Goal: Transaction & Acquisition: Purchase product/service

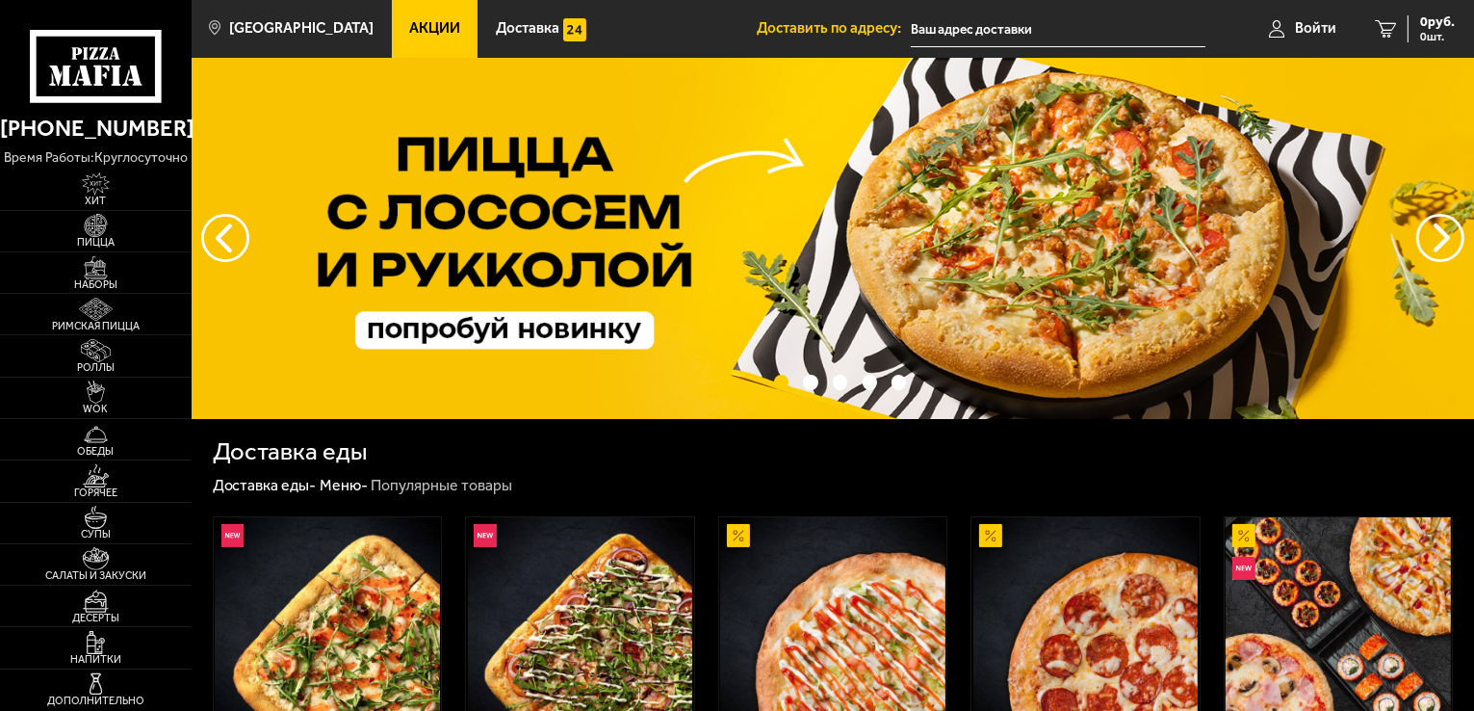
type input "[STREET_ADDRESS]"
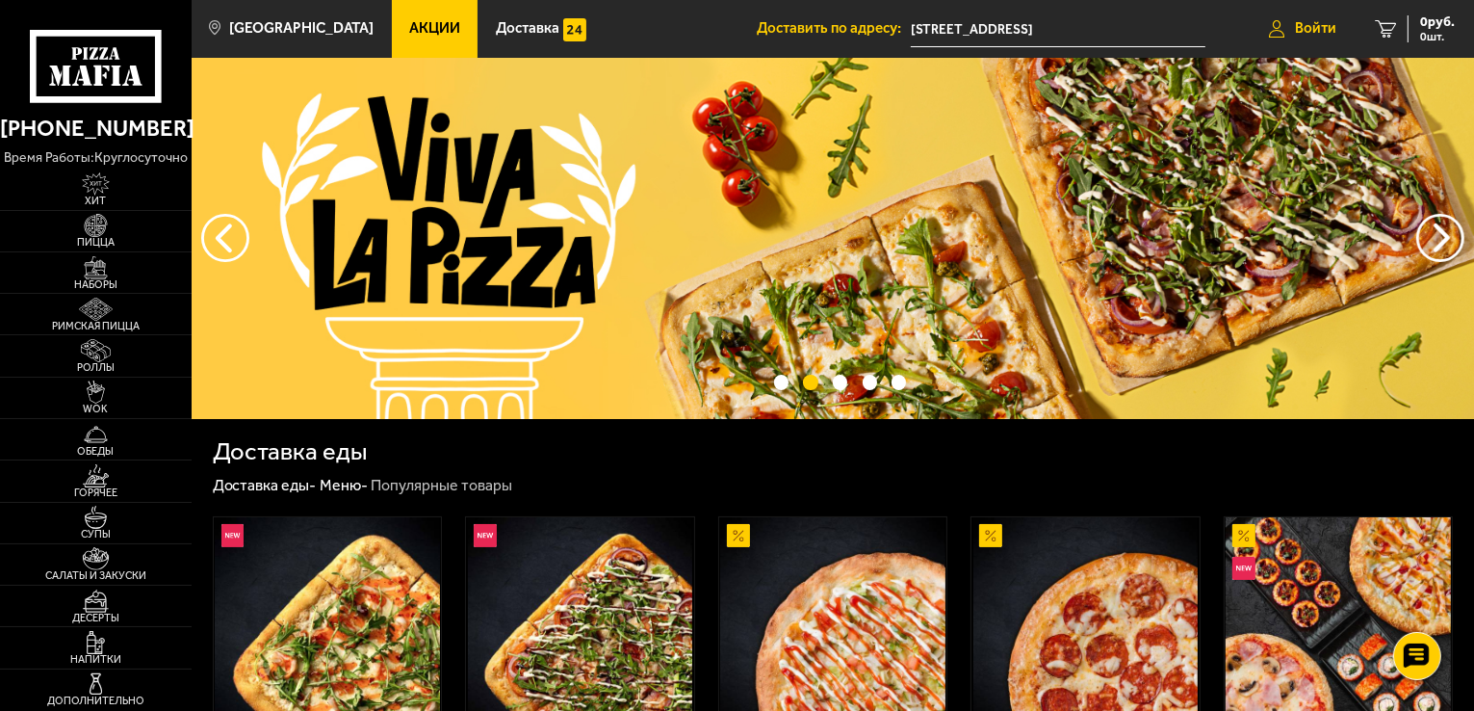
click at [1265, 31] on link "Войти" at bounding box center [1303, 29] width 106 height 58
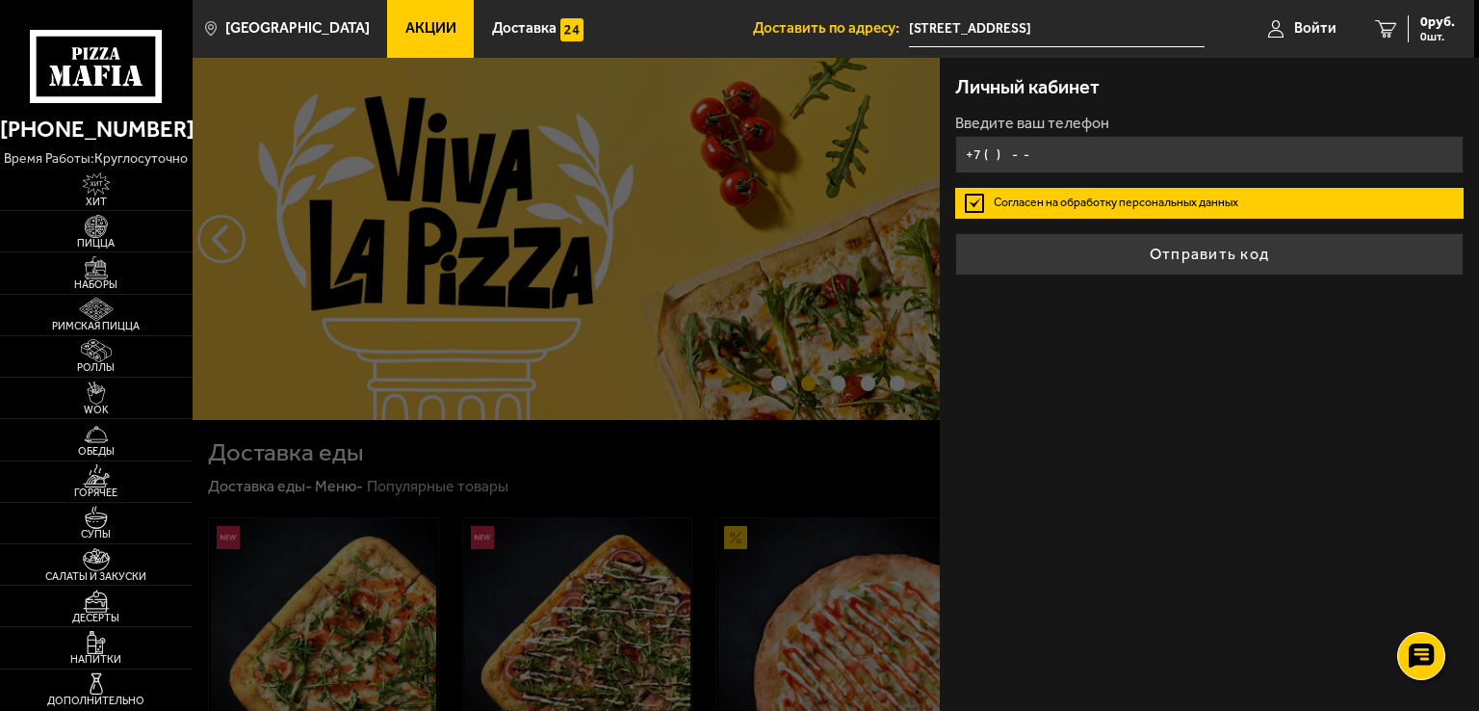
click at [1023, 151] on input "+7 ( ) - -" at bounding box center [1209, 155] width 508 height 38
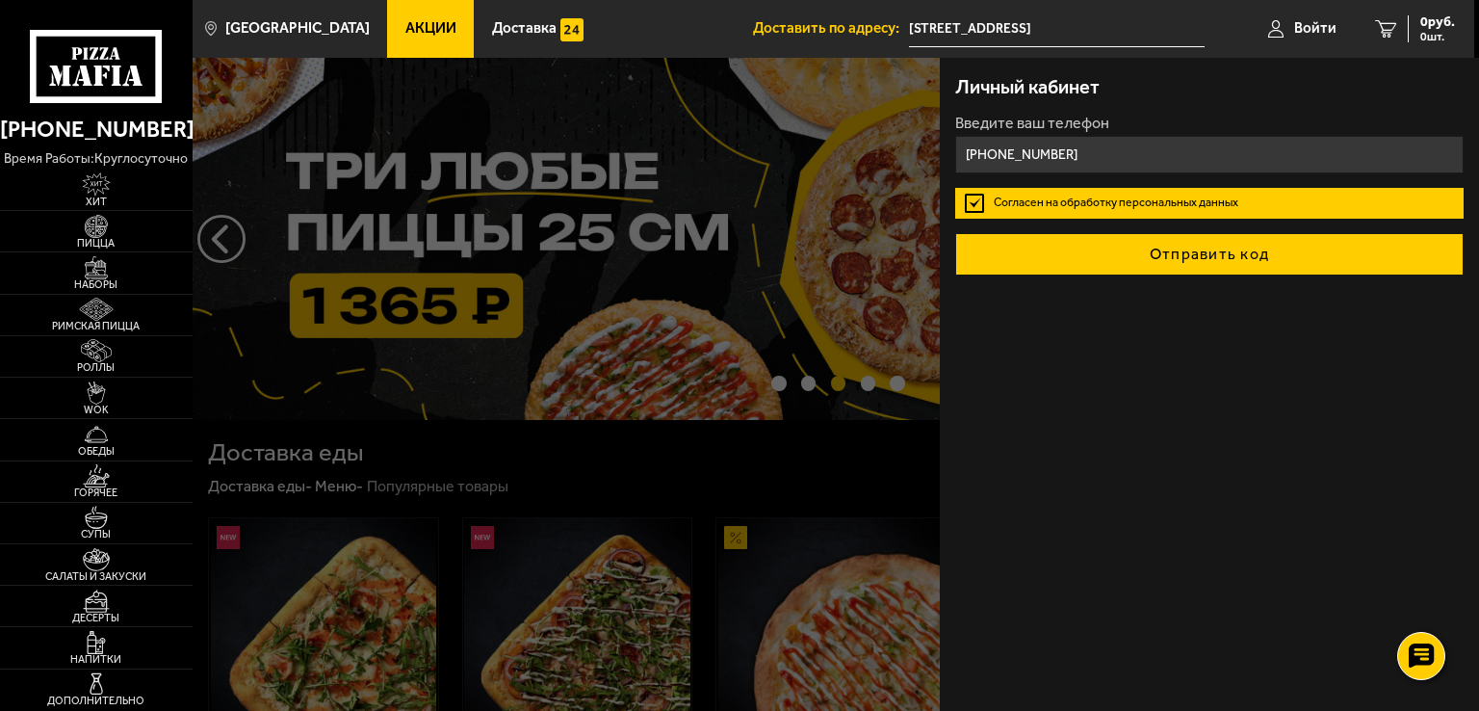
type input "+7 (964) 373-31-32"
click at [1128, 267] on button "Отправить код" at bounding box center [1209, 254] width 508 height 42
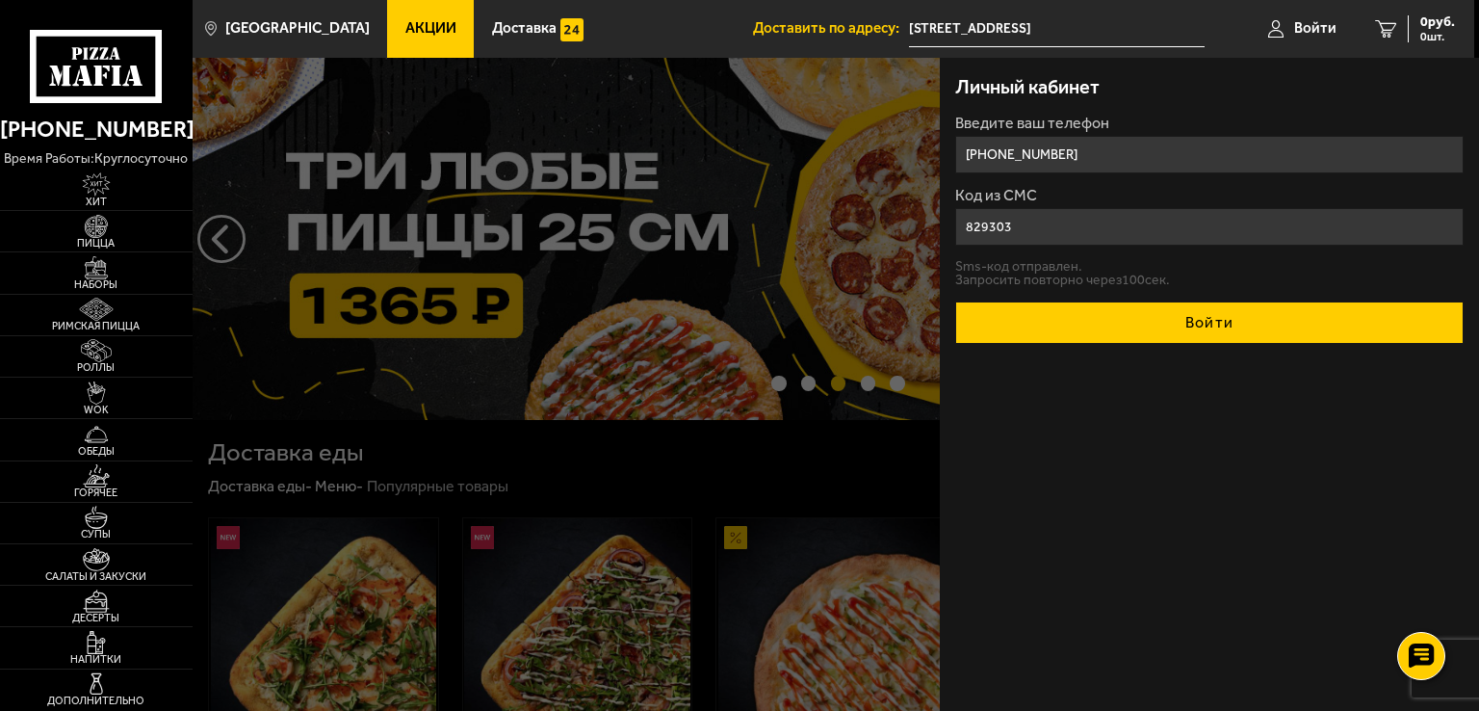
type input "829303"
click at [1182, 313] on button "Войти" at bounding box center [1209, 322] width 508 height 42
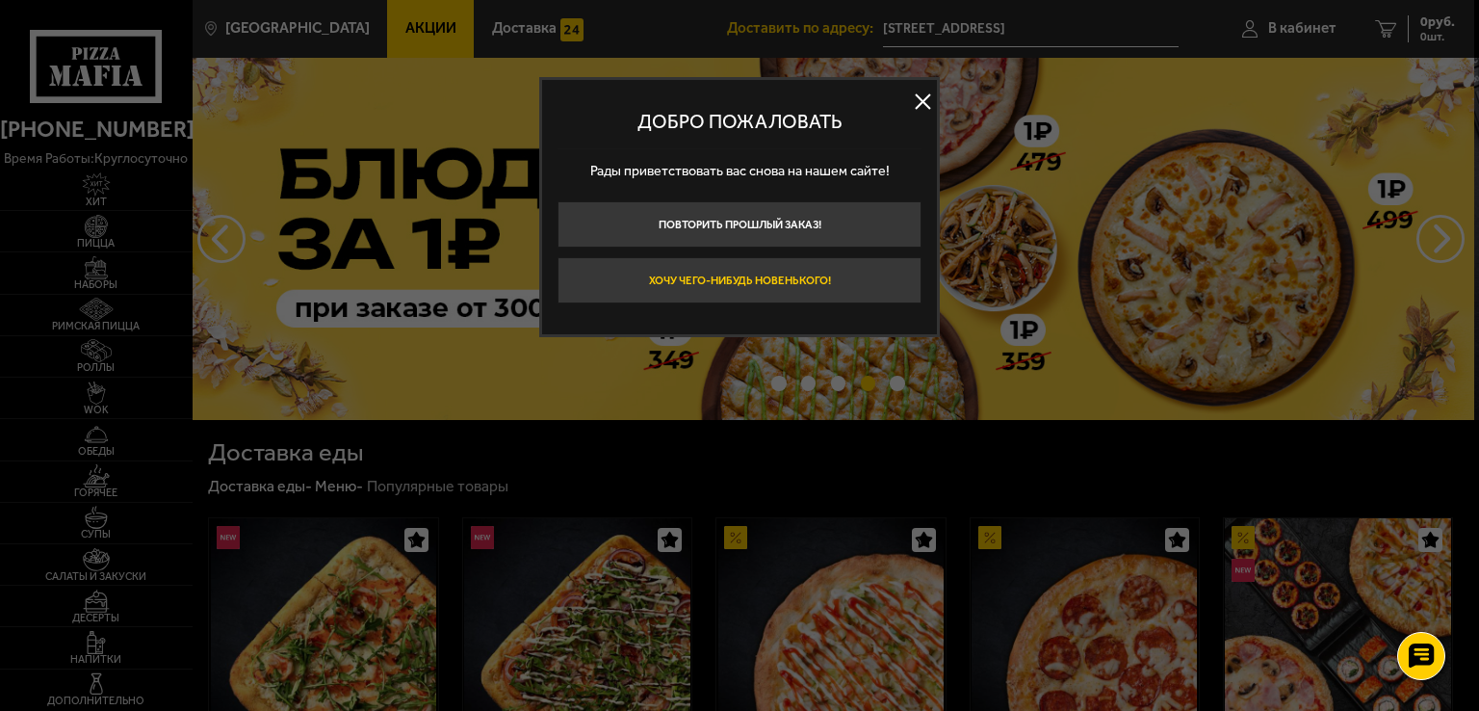
click at [807, 284] on button "Хочу чего-нибудь новенького!" at bounding box center [740, 280] width 364 height 46
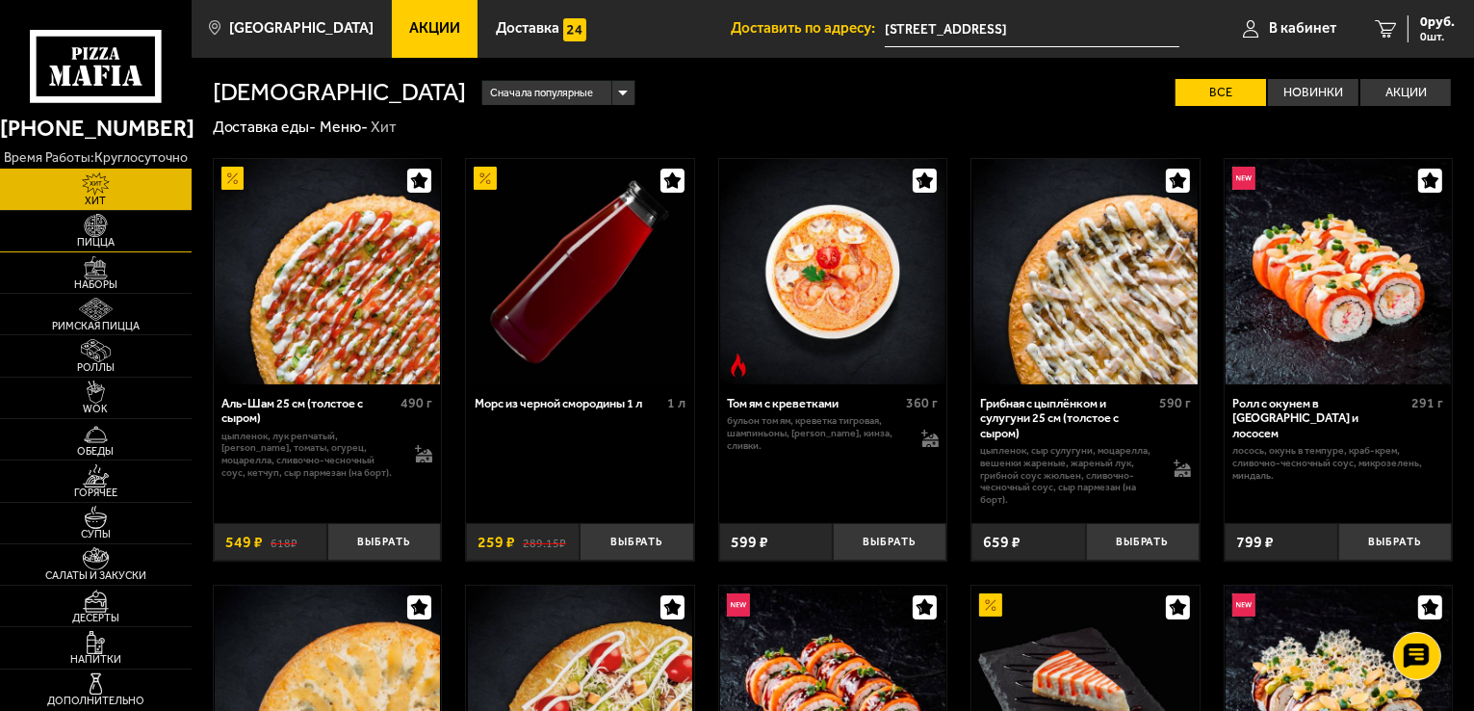
click at [152, 229] on link "Пицца" at bounding box center [96, 231] width 192 height 40
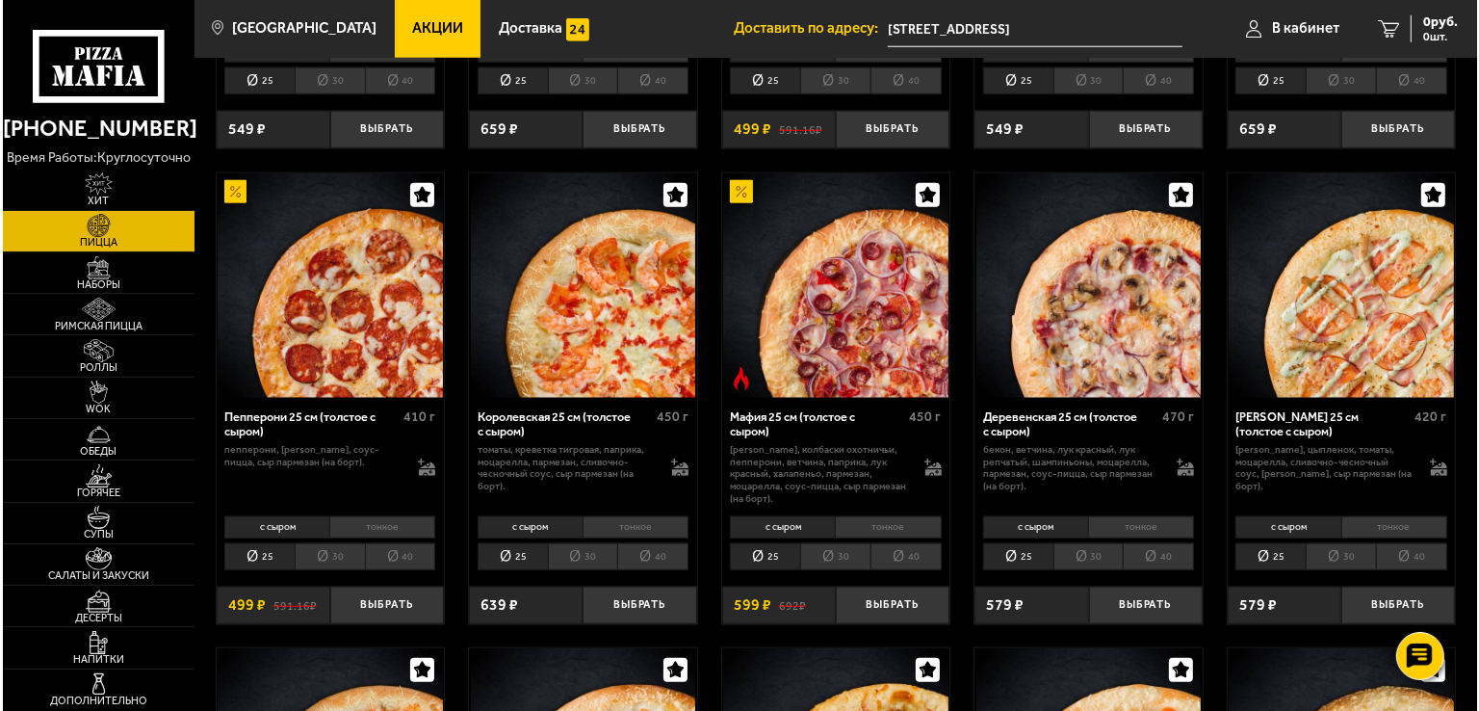
scroll to position [1926, 0]
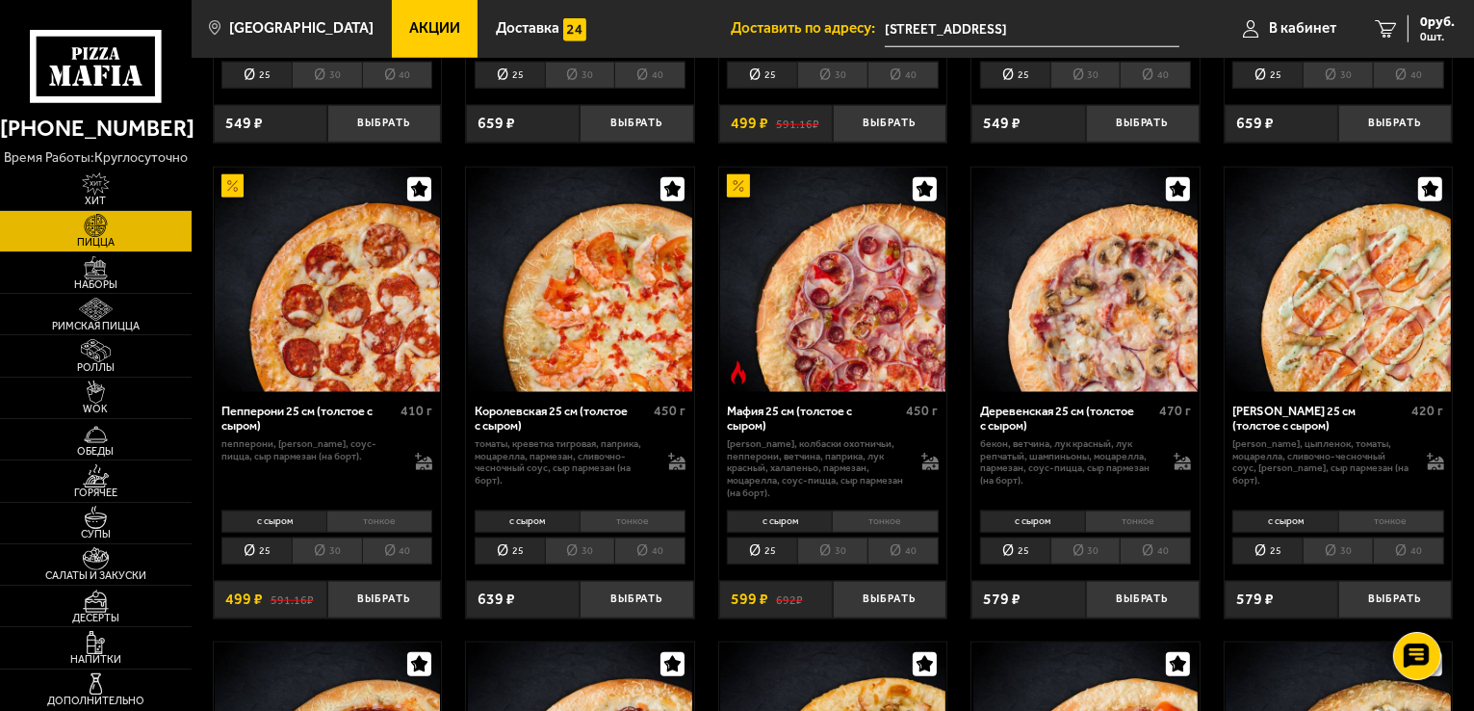
click at [378, 355] on img at bounding box center [327, 280] width 225 height 225
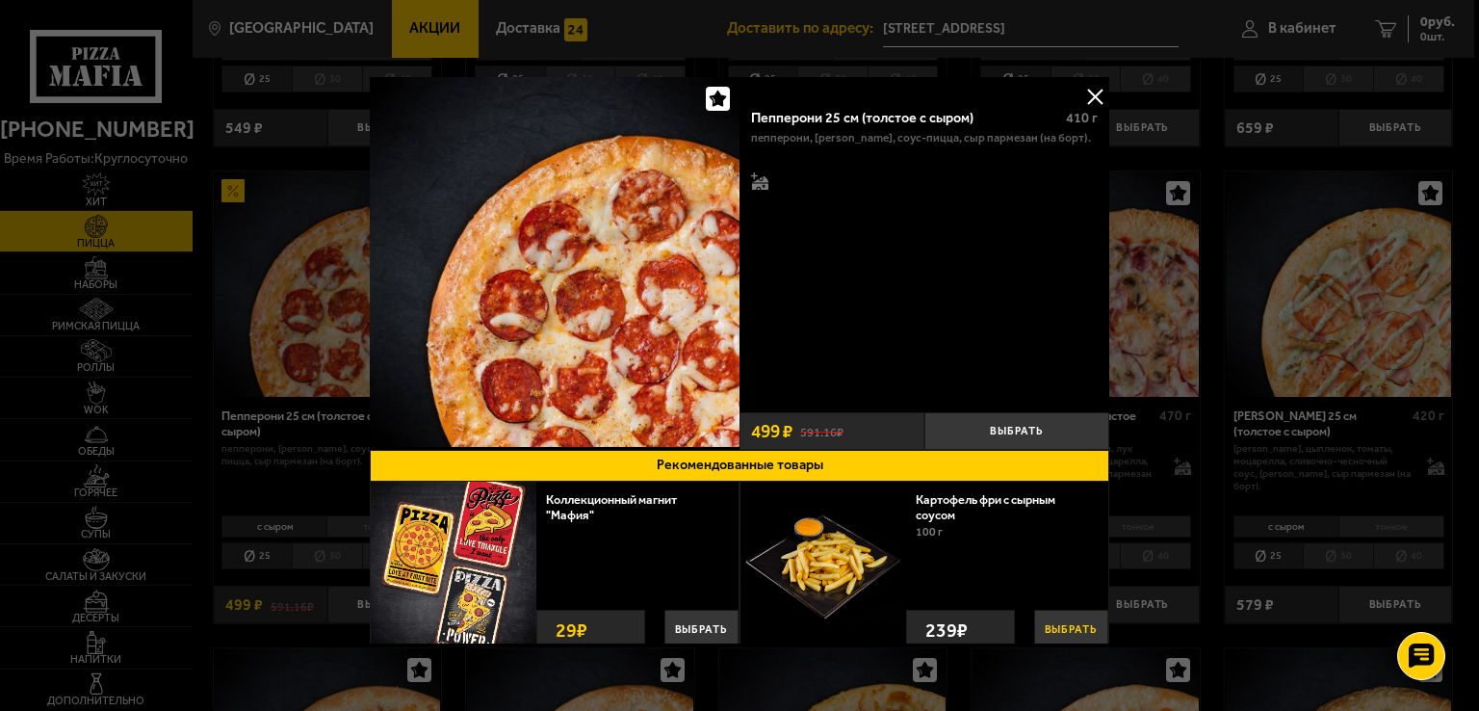
click at [1064, 622] on button "Выбрать" at bounding box center [1071, 630] width 74 height 40
click at [1037, 433] on button "Выбрать" at bounding box center [1017, 431] width 185 height 38
click at [1084, 91] on button at bounding box center [1095, 96] width 29 height 29
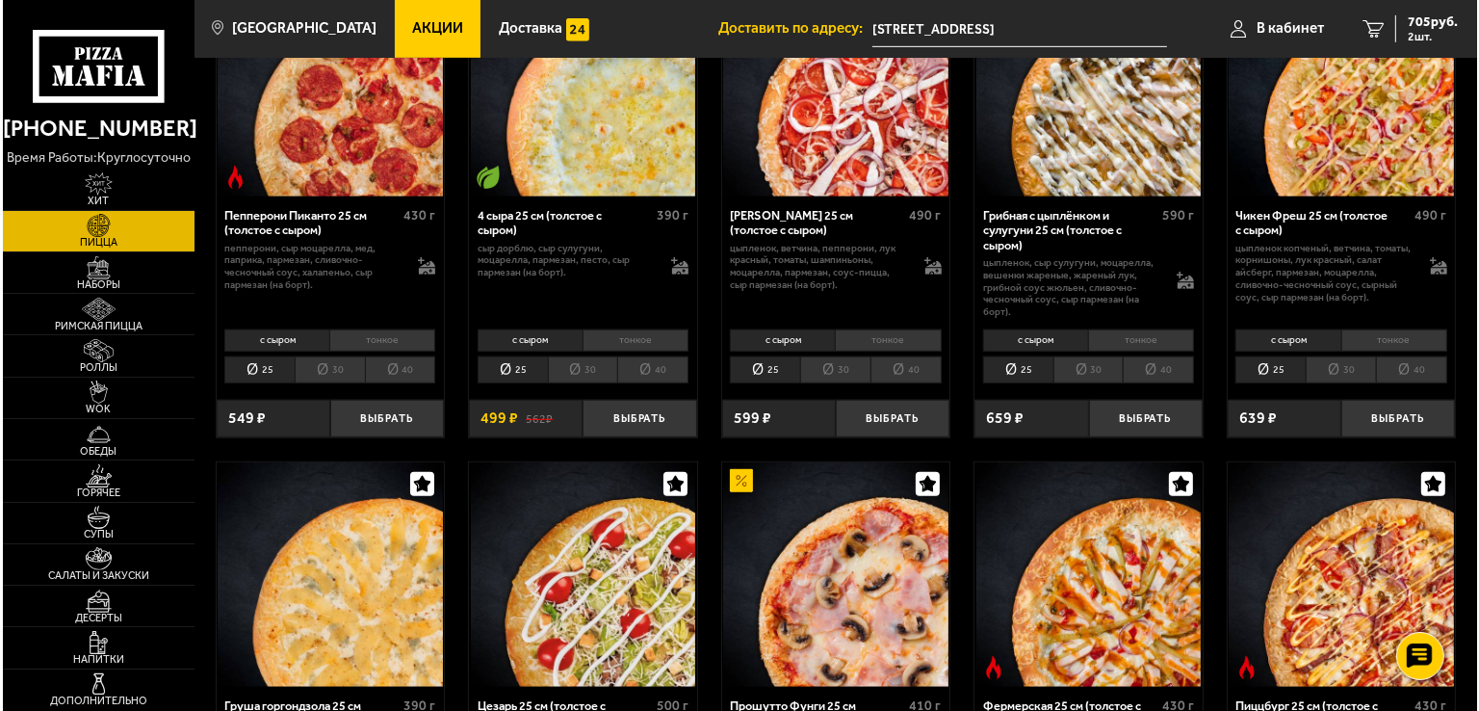
scroll to position [1027, 0]
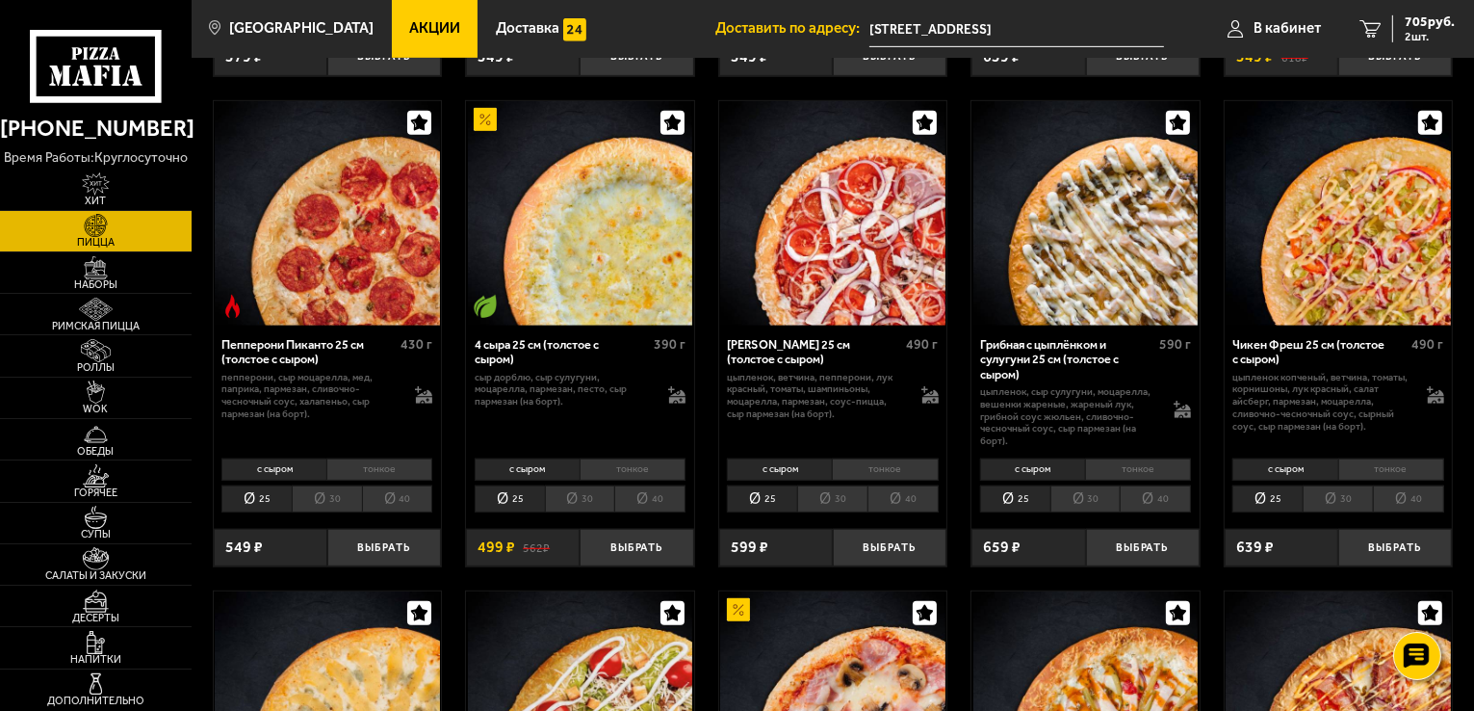
click at [593, 204] on img at bounding box center [580, 213] width 225 height 225
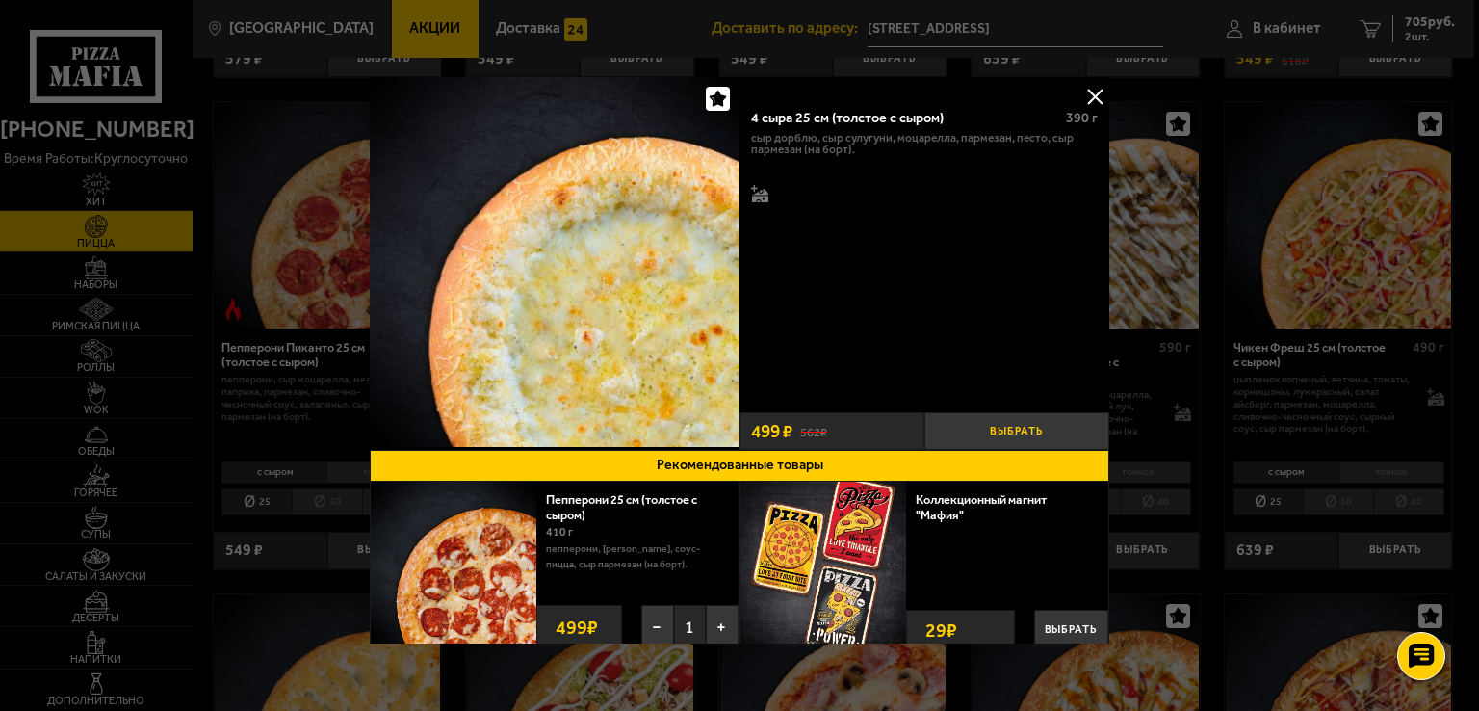
click at [1003, 421] on button "Выбрать" at bounding box center [1017, 431] width 185 height 38
click at [1082, 91] on button at bounding box center [1095, 96] width 29 height 29
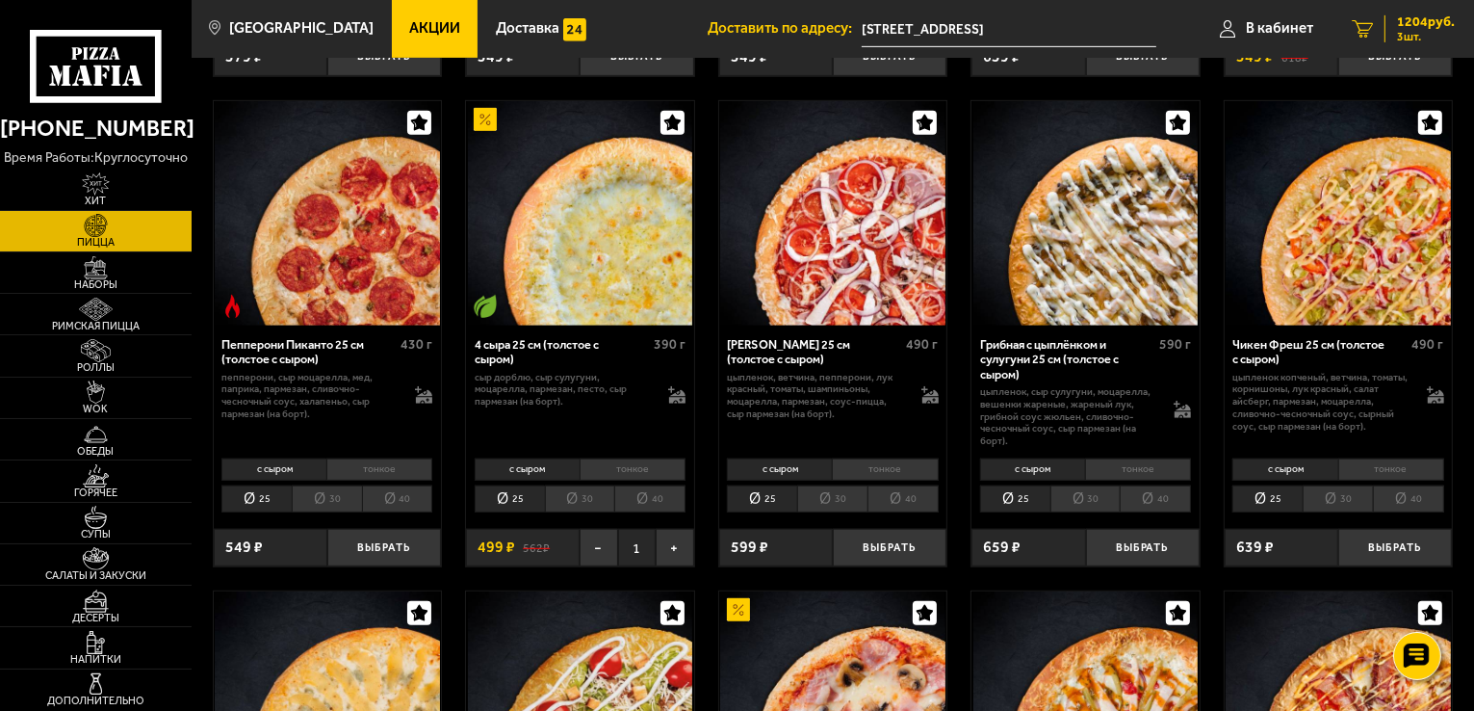
click at [1417, 31] on span "3 шт." at bounding box center [1426, 37] width 58 height 12
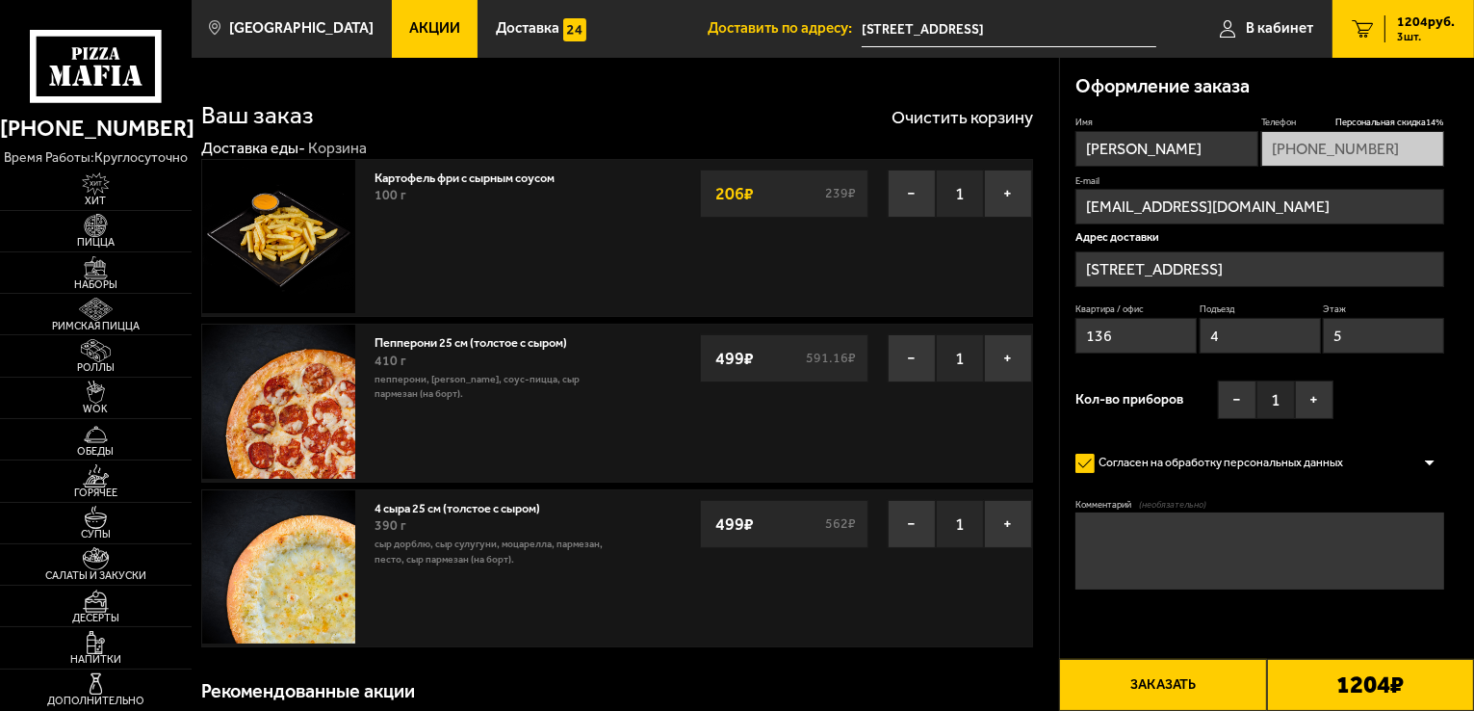
type input "Суздальский проспект, 5к1"
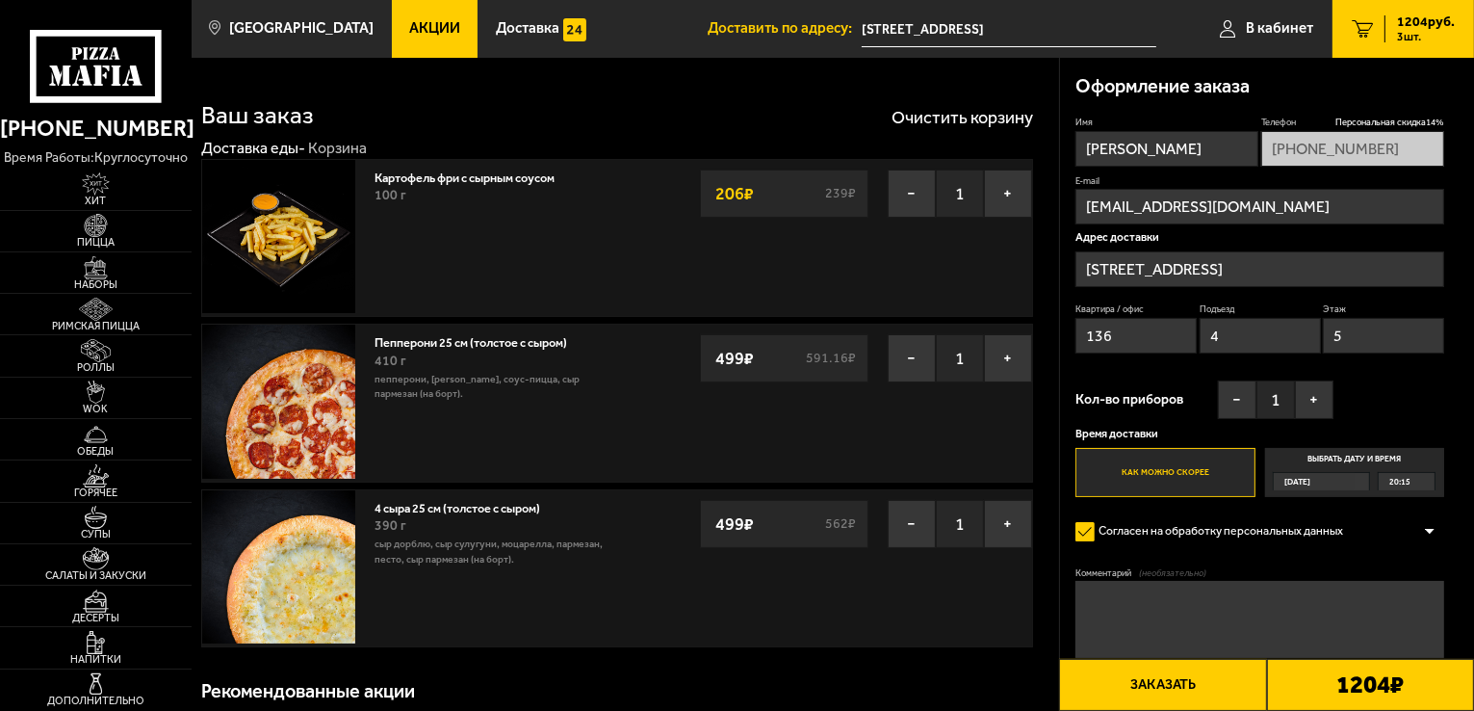
click at [300, 248] on img at bounding box center [278, 236] width 153 height 153
click at [488, 180] on link "Картофель фри с сырным соусом" at bounding box center [472, 175] width 195 height 19
click at [894, 190] on button "−" at bounding box center [912, 193] width 48 height 48
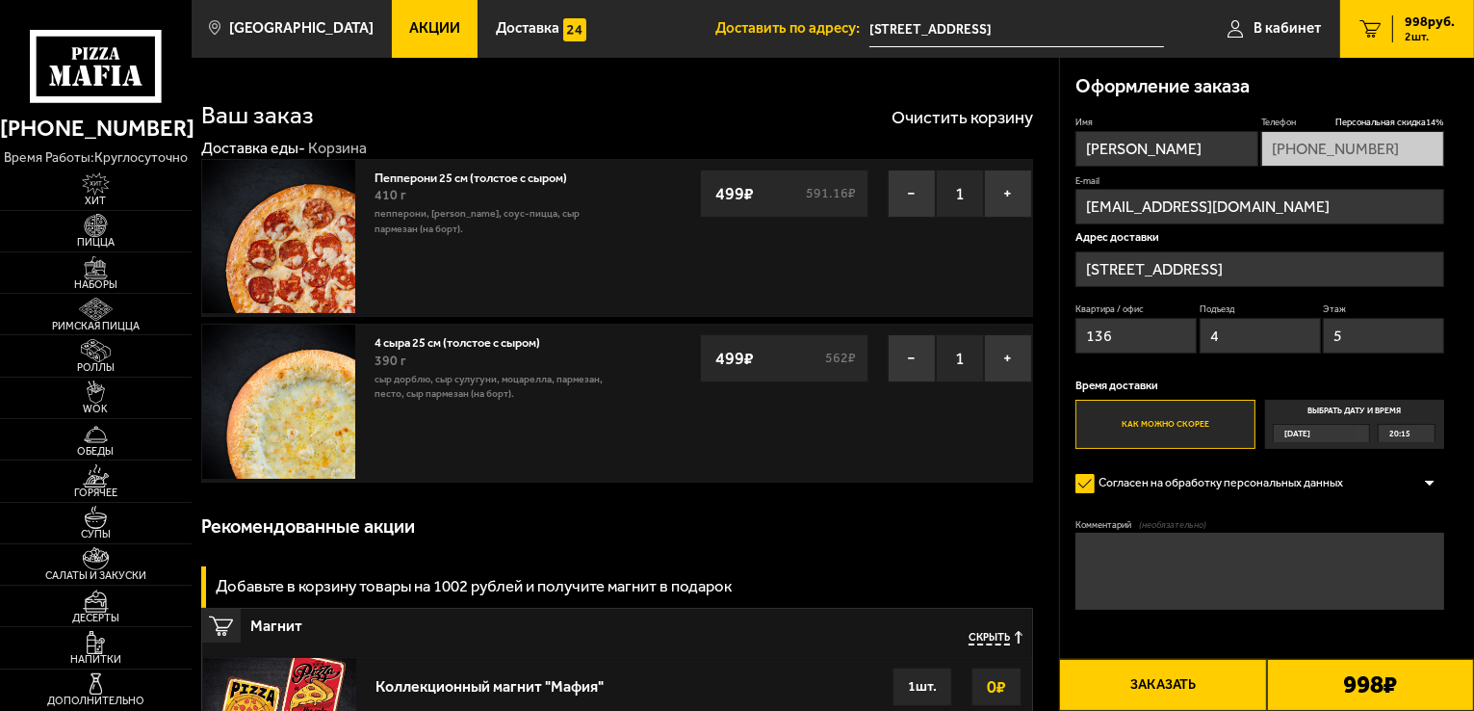
click at [1413, 28] on span "998 руб." at bounding box center [1430, 21] width 50 height 13
click at [1358, 32] on link "2 998 руб. 2 шт." at bounding box center [1408, 29] width 134 height 58
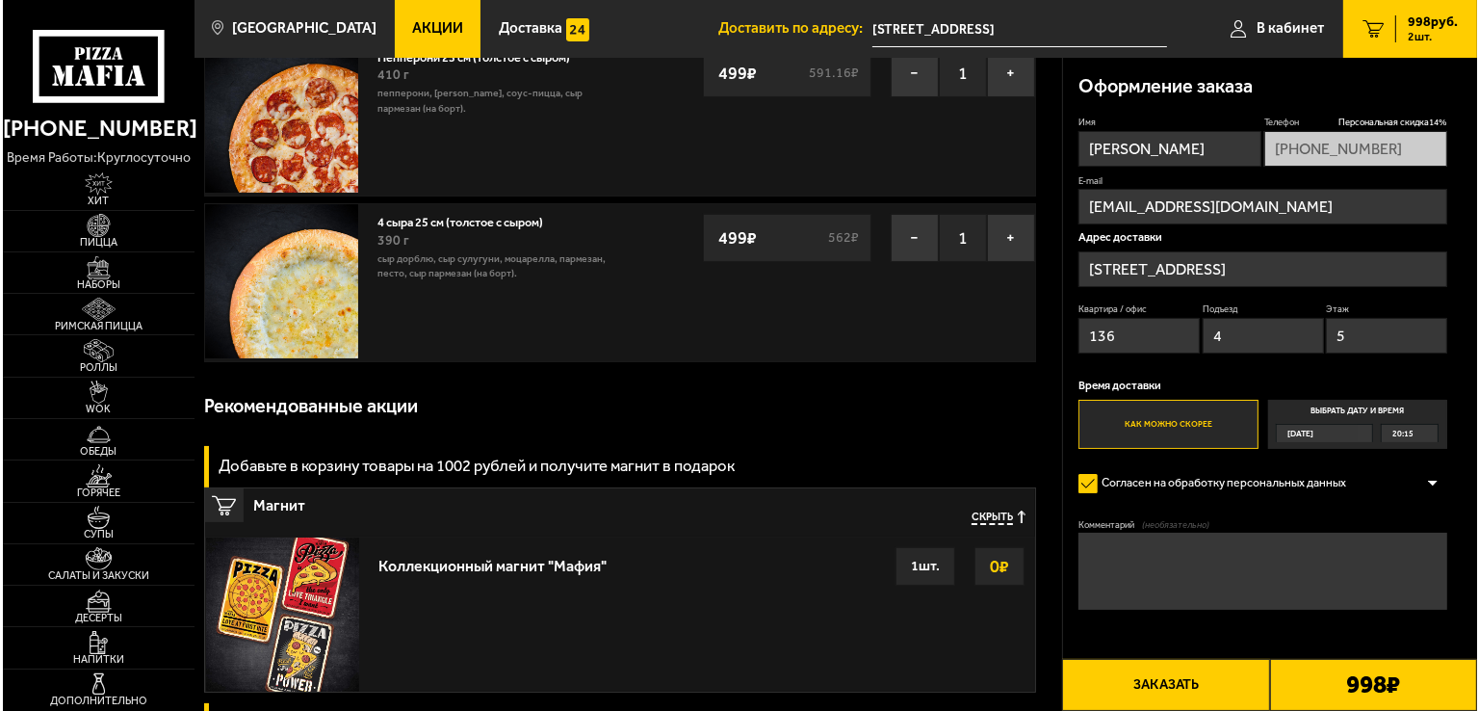
scroll to position [128, 0]
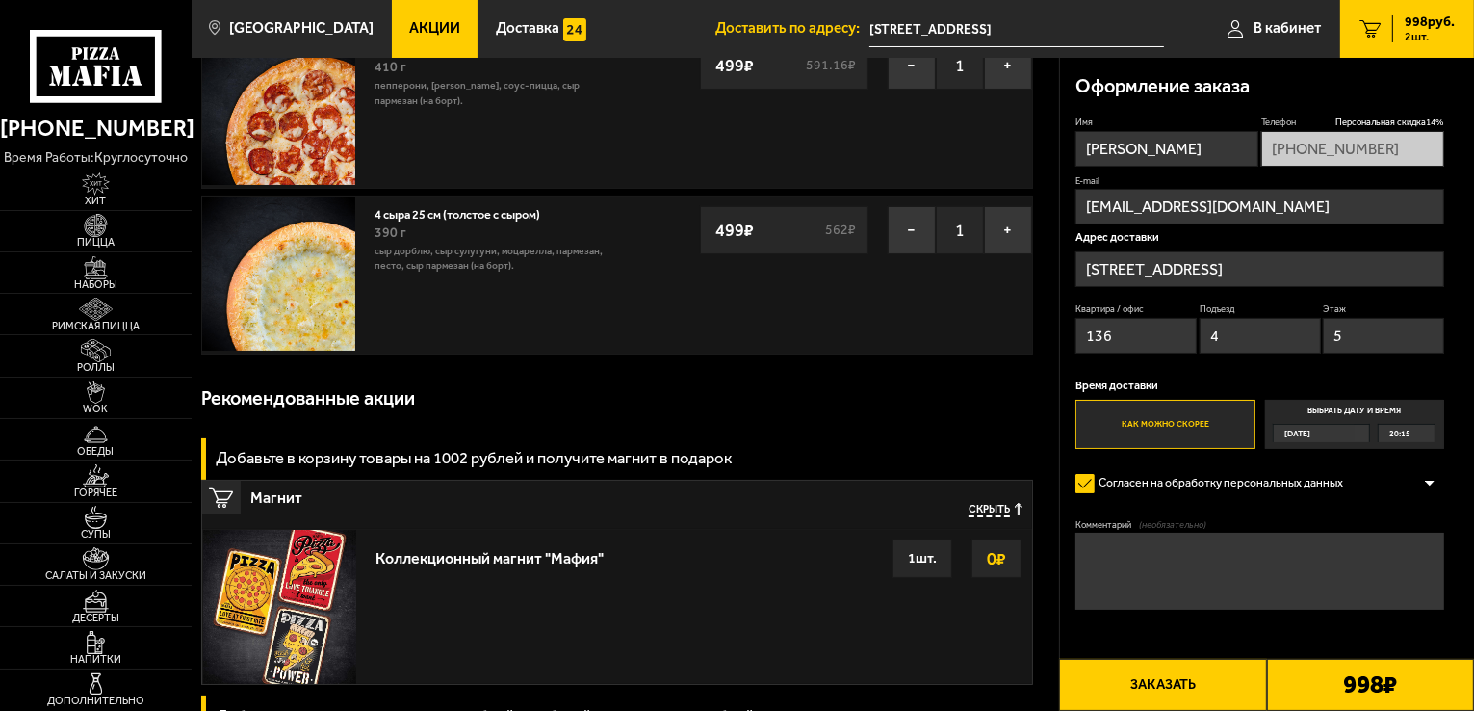
click at [1227, 696] on button "Заказать" at bounding box center [1162, 685] width 207 height 52
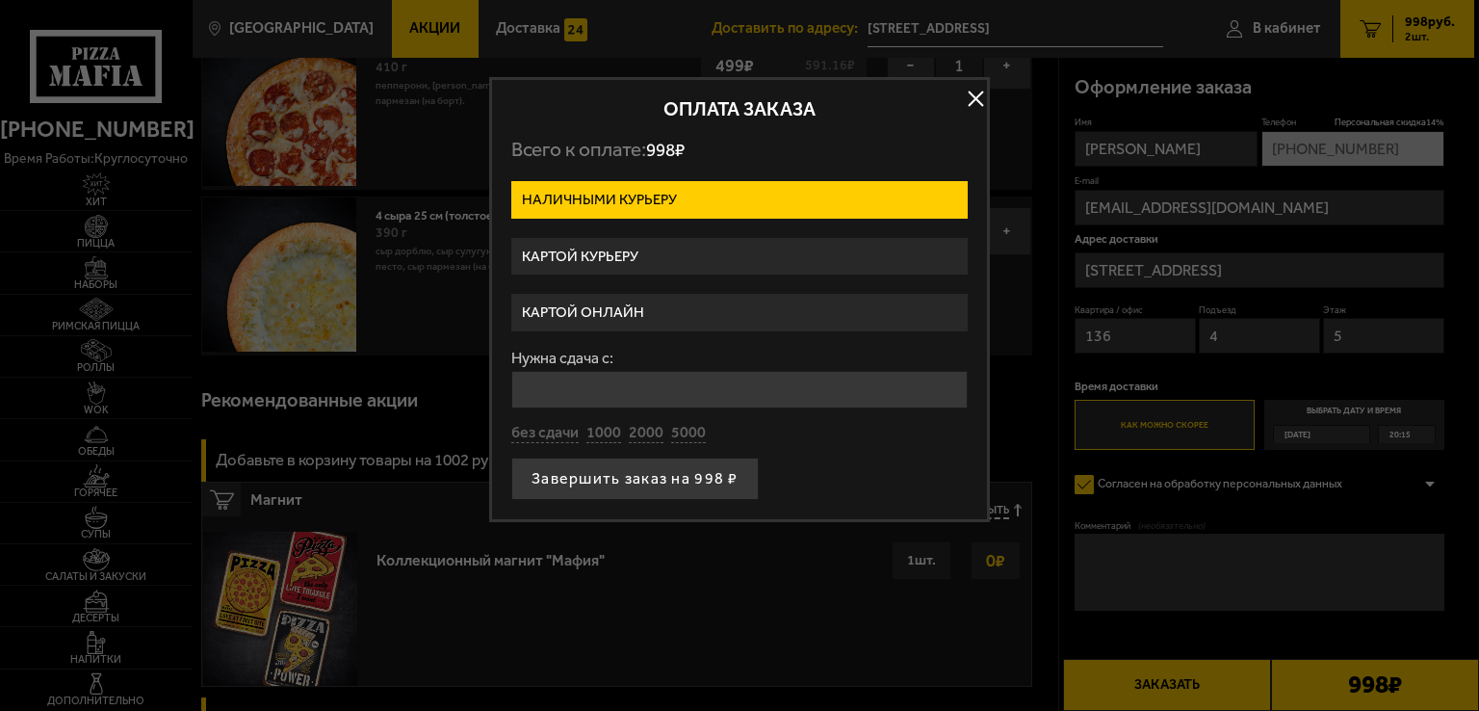
click at [601, 262] on label "Картой курьеру" at bounding box center [739, 257] width 456 height 38
click at [0, 0] on input "Картой курьеру" at bounding box center [0, 0] width 0 height 0
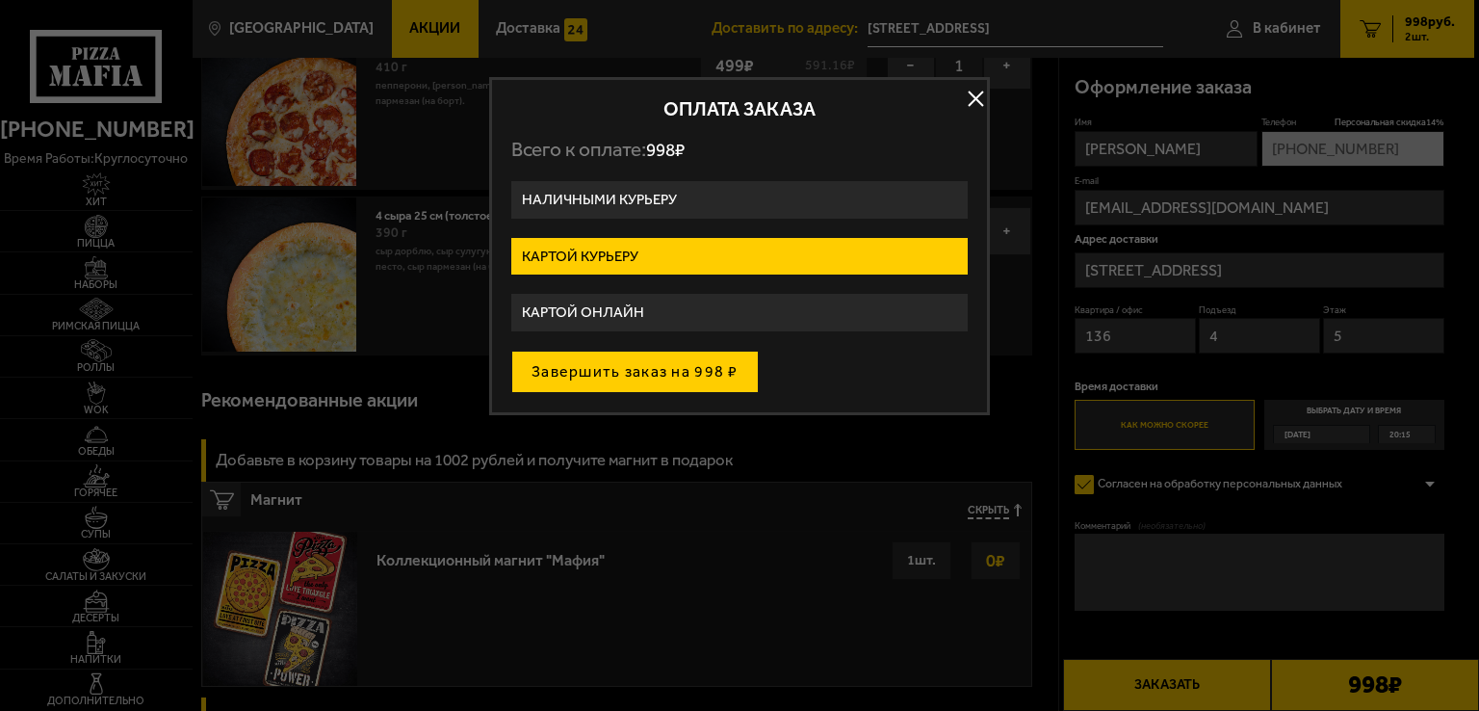
click at [684, 376] on button "Завершить заказ на 998 ₽" at bounding box center [634, 372] width 247 height 42
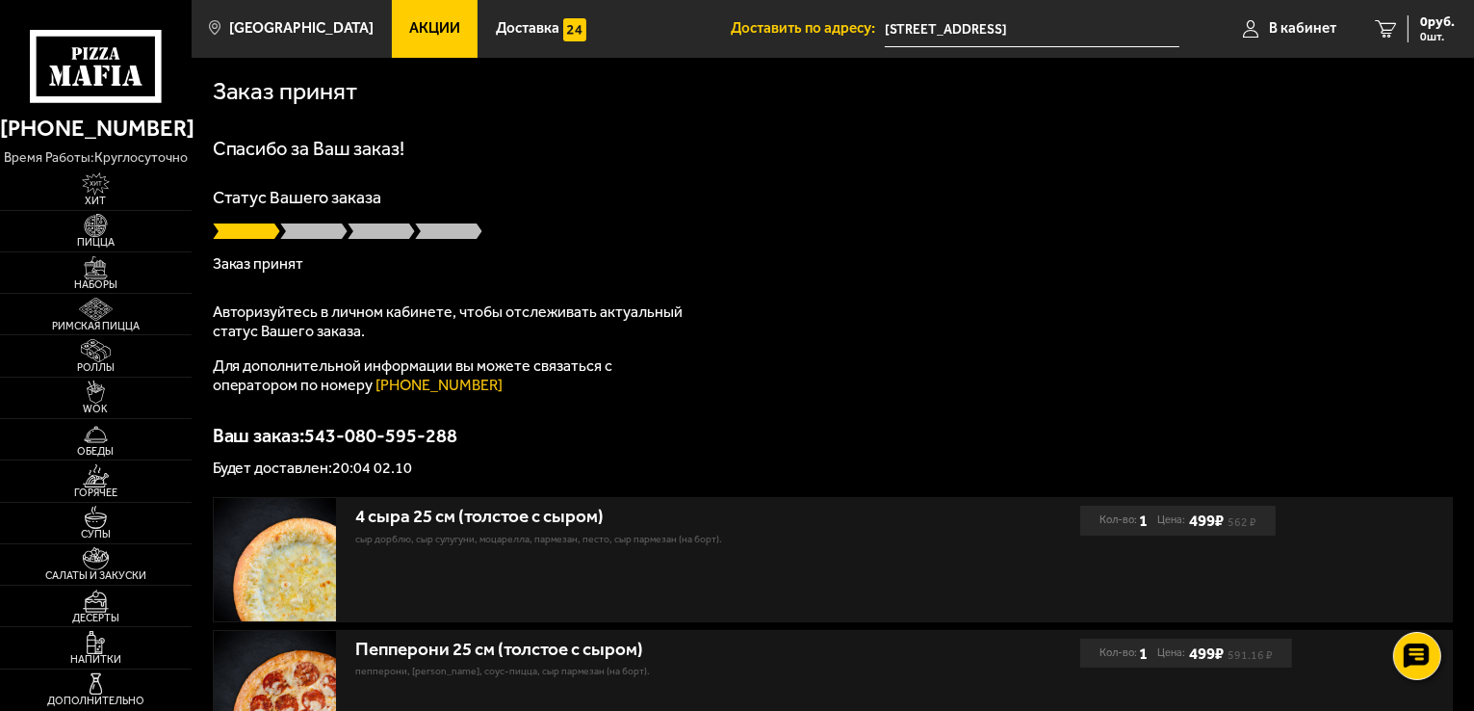
click at [1040, 20] on input "[STREET_ADDRESS]" at bounding box center [1032, 30] width 295 height 36
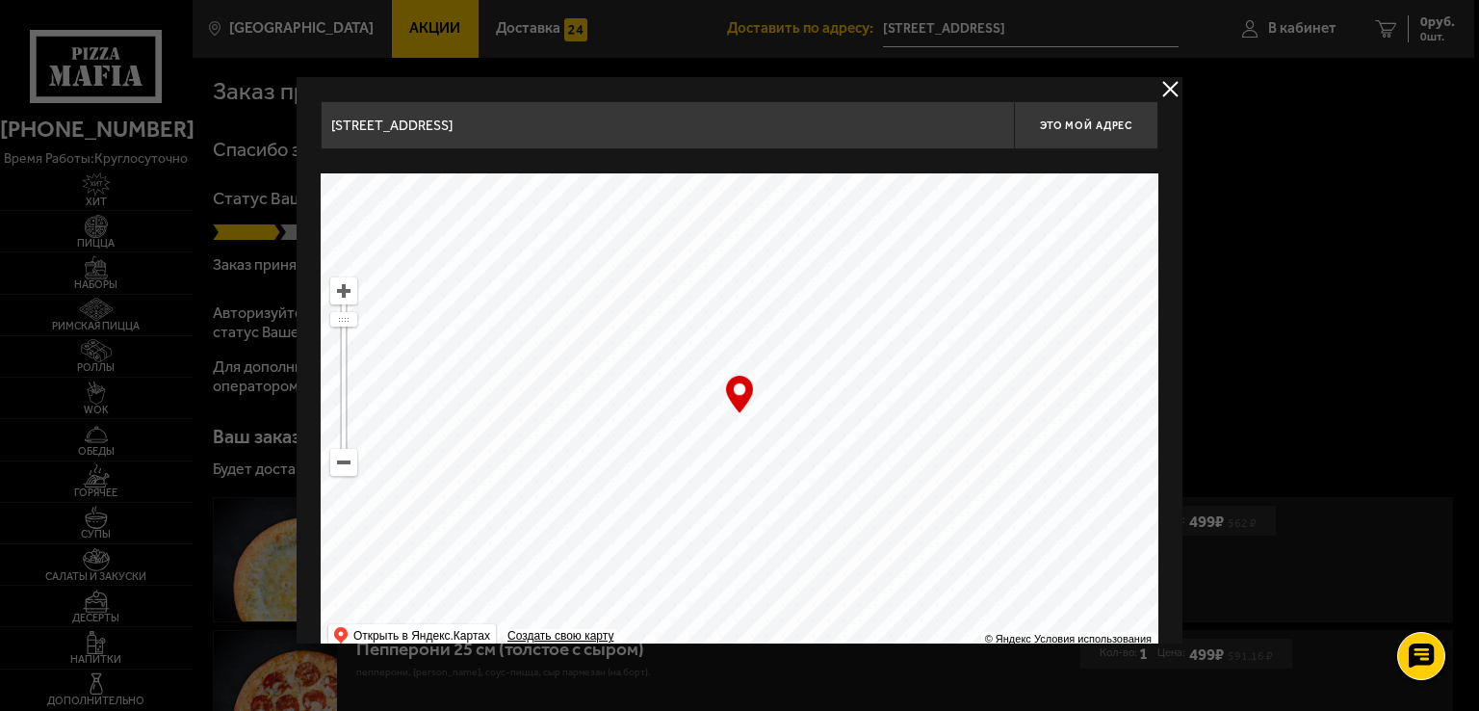
click at [736, 400] on div "… © Яндекс Условия использования Открыть в Яндекс.Картах Создать свою карту" at bounding box center [740, 414] width 838 height 482
click at [1176, 80] on button "delivery type" at bounding box center [1171, 89] width 24 height 24
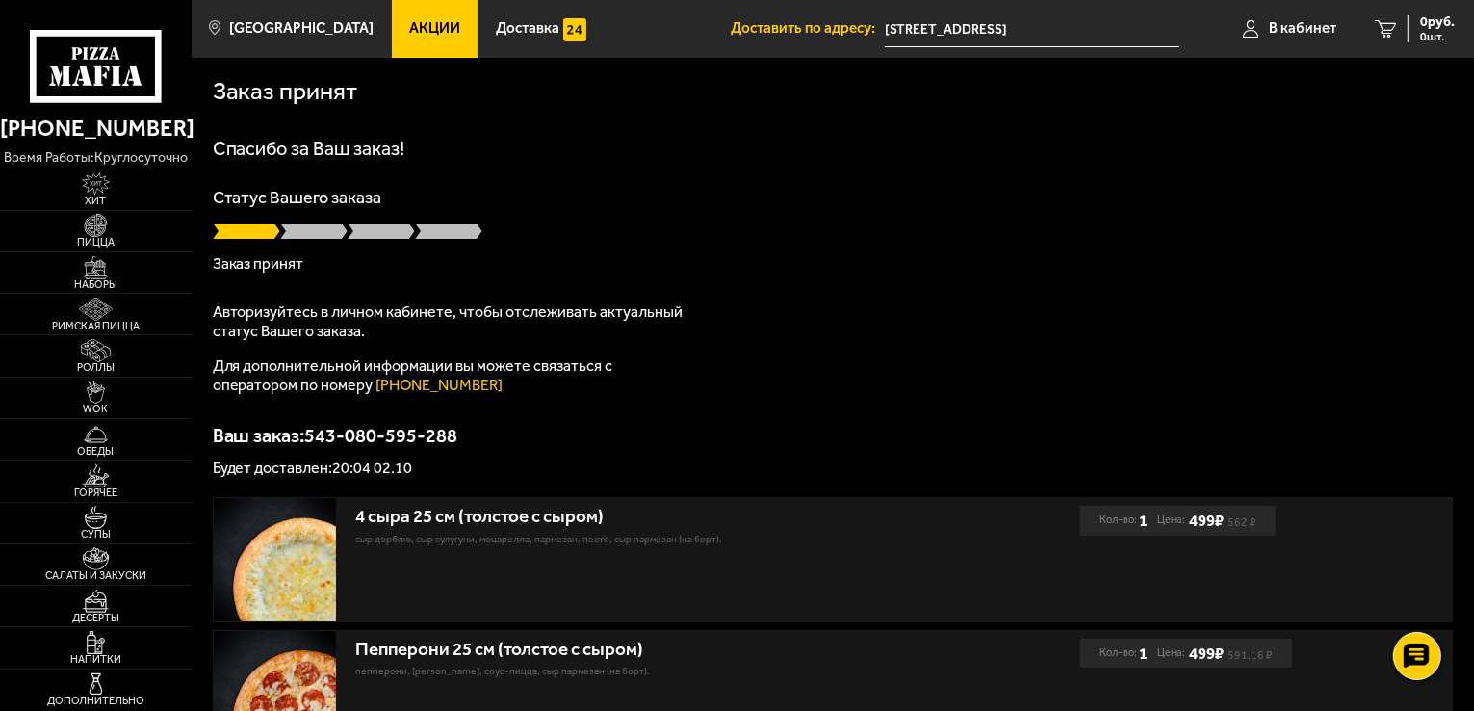
click at [957, 24] on input "[STREET_ADDRESS]" at bounding box center [1032, 30] width 295 height 36
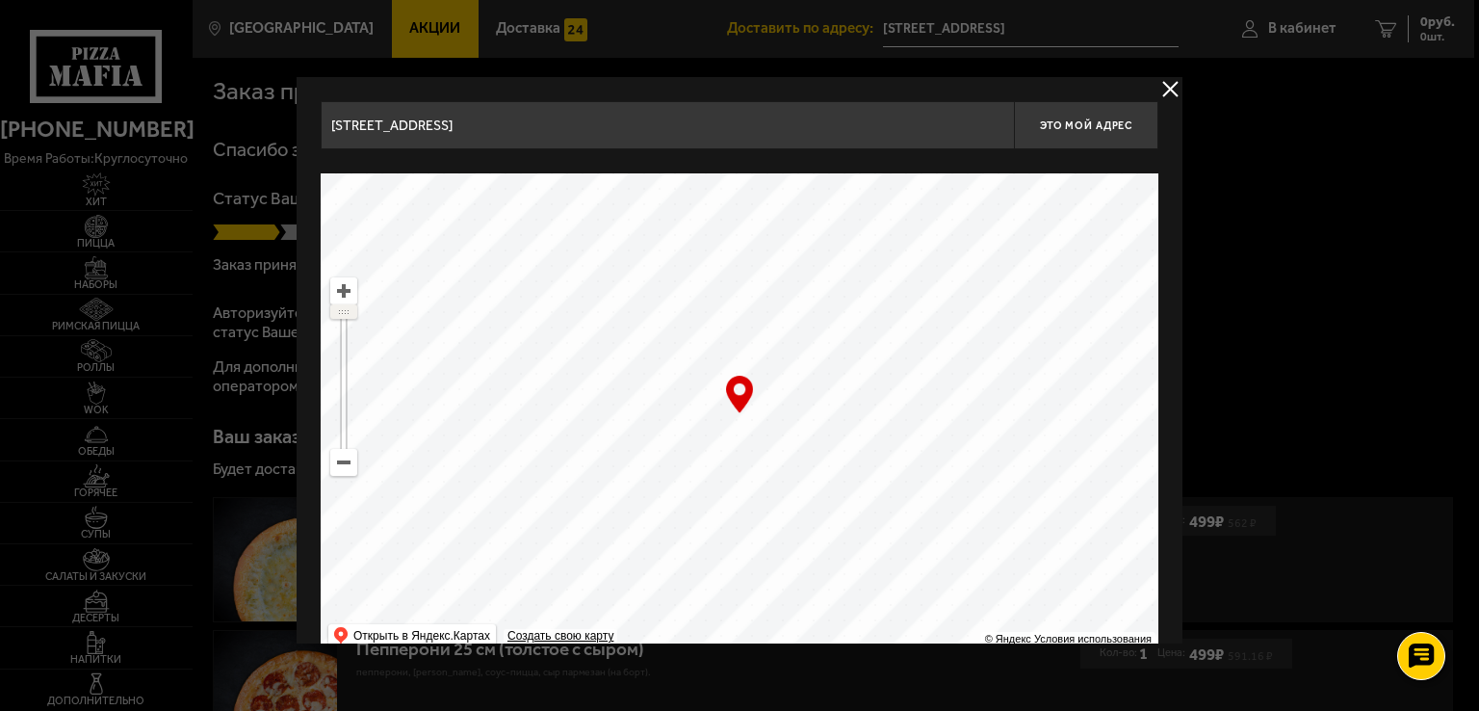
drag, startPoint x: 332, startPoint y: 320, endPoint x: 346, endPoint y: 274, distance: 48.2
click at [346, 274] on ymaps "… © Яндекс Условия использования Открыть в Яндекс.Картах Создать свою карту" at bounding box center [740, 414] width 838 height 482
click at [732, 392] on div "… © Яндекс Условия использования Открыть в Яндекс.Картах Создать свою карту" at bounding box center [740, 414] width 838 height 482
click at [1075, 113] on button "Это мой адрес" at bounding box center [1086, 125] width 144 height 48
type input "Суздальский проспект, 5к1"
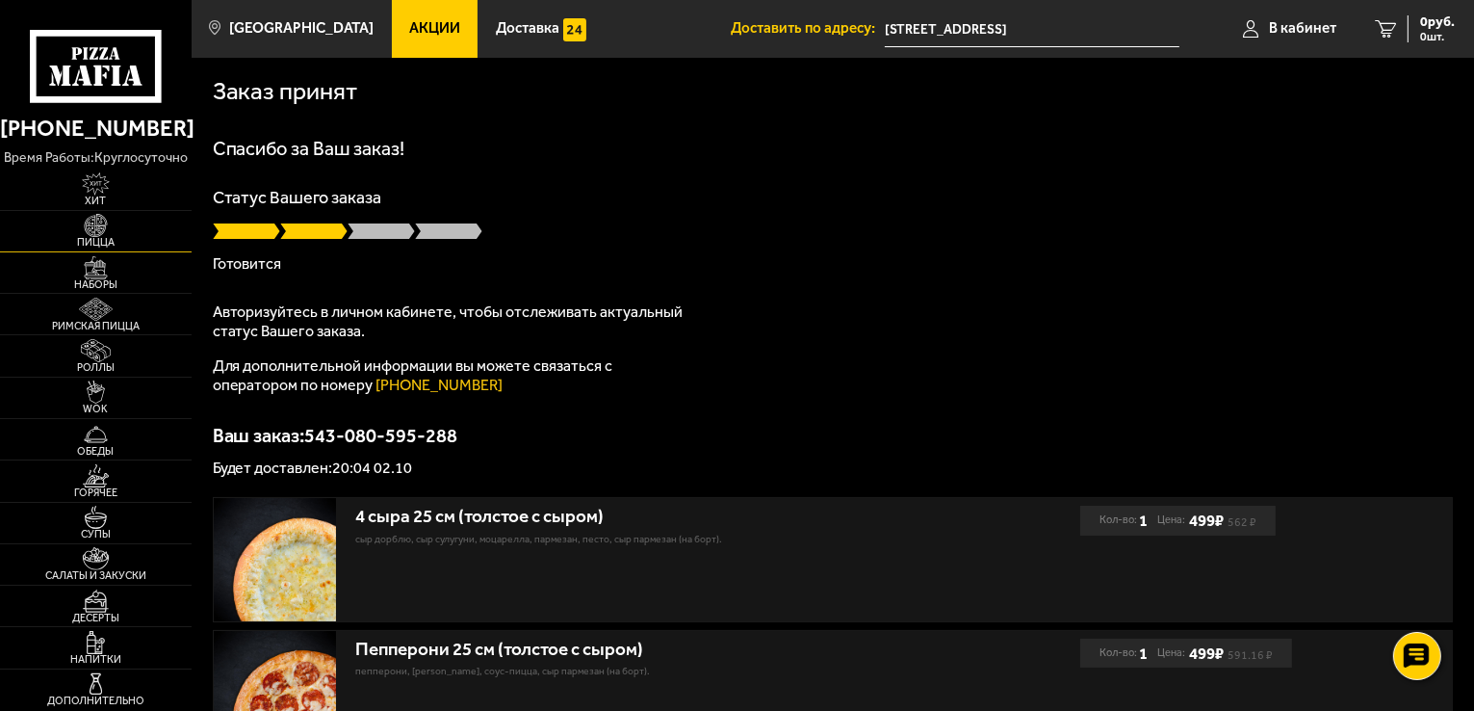
click at [116, 221] on img at bounding box center [95, 225] width 59 height 23
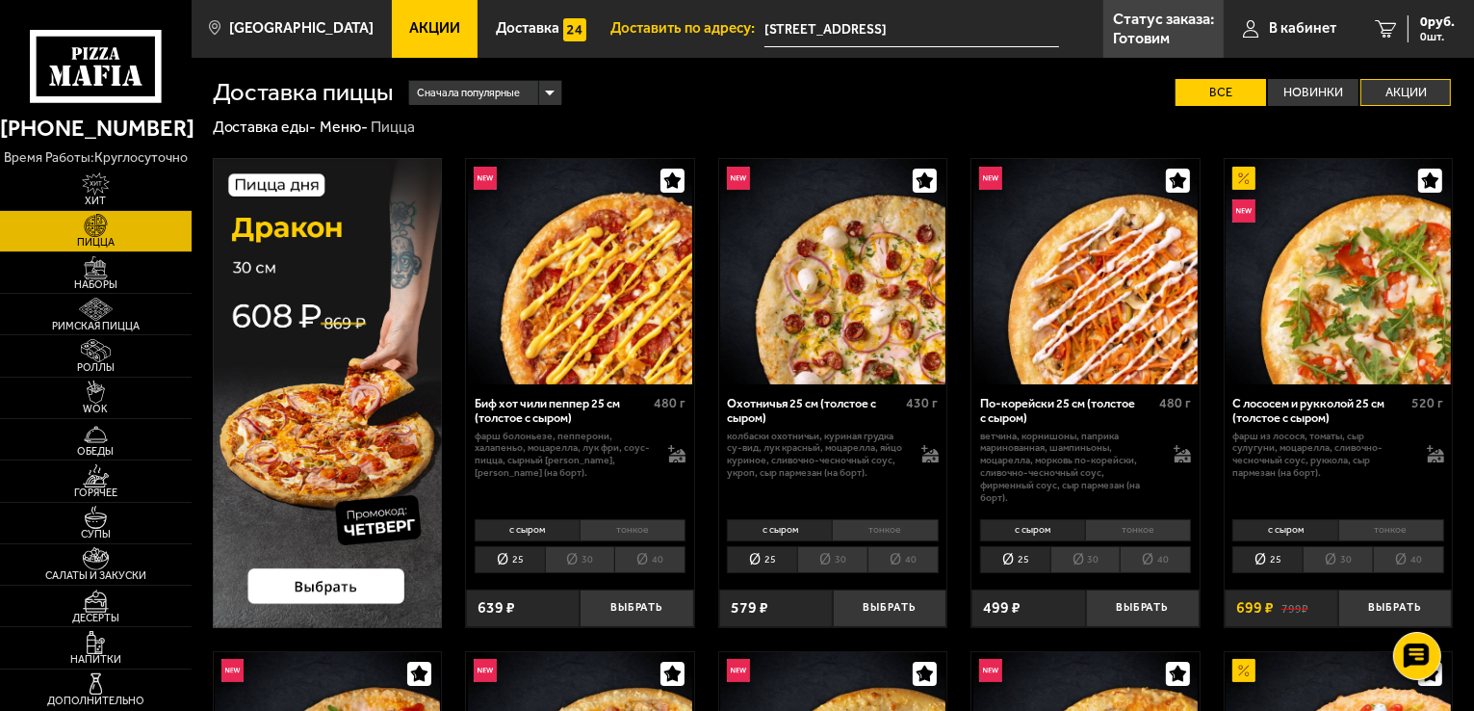
click at [1418, 97] on label "Акции" at bounding box center [1406, 93] width 91 height 28
click at [0, 0] on input "Акции" at bounding box center [0, 0] width 0 height 0
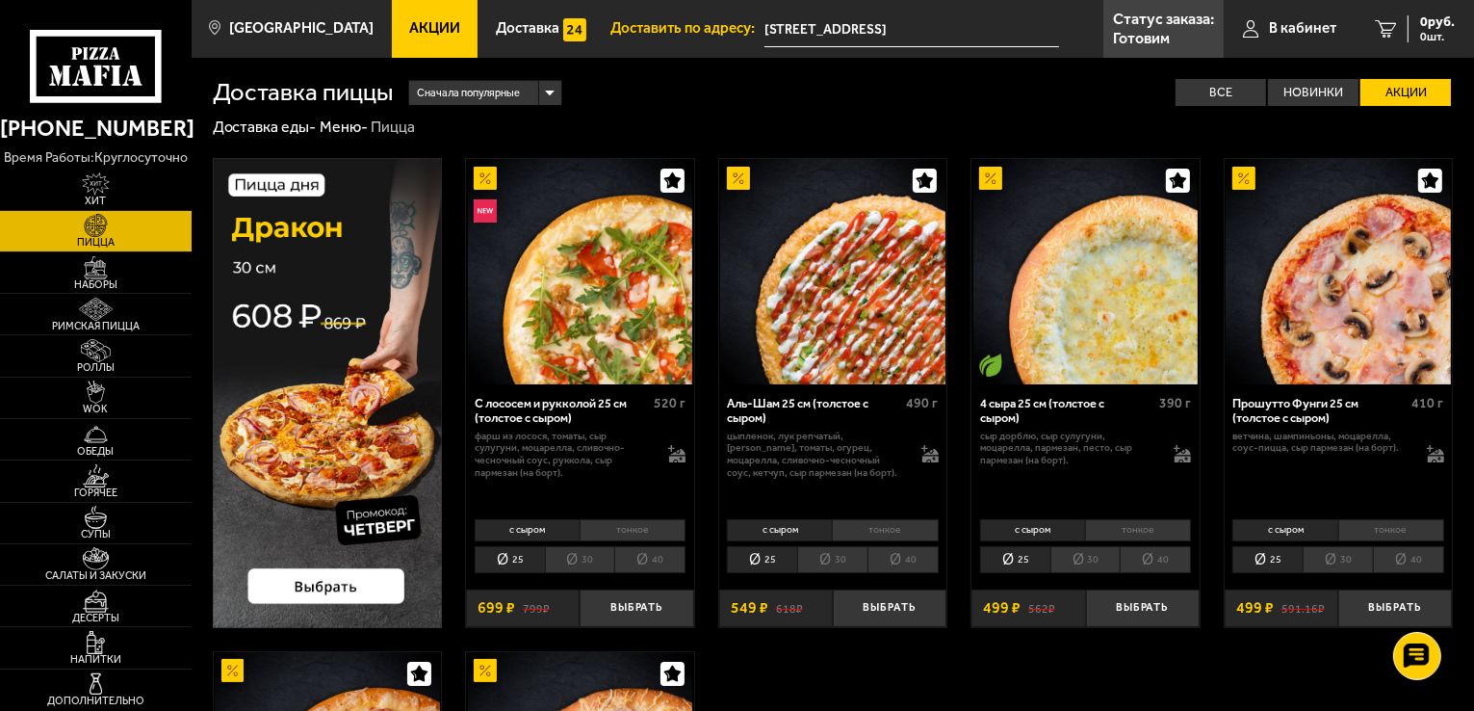
click at [426, 36] on span "Акции" at bounding box center [434, 28] width 51 height 14
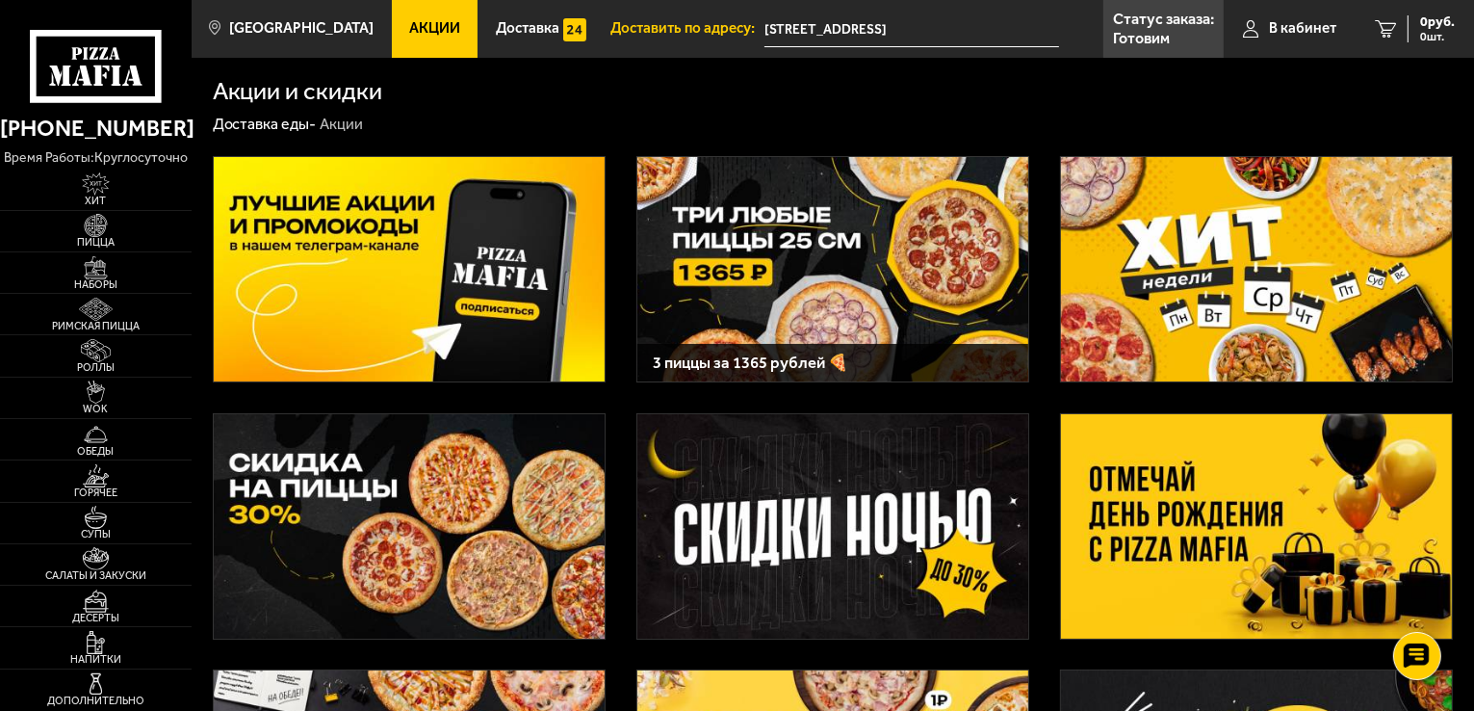
click at [1175, 306] on img at bounding box center [1256, 269] width 391 height 224
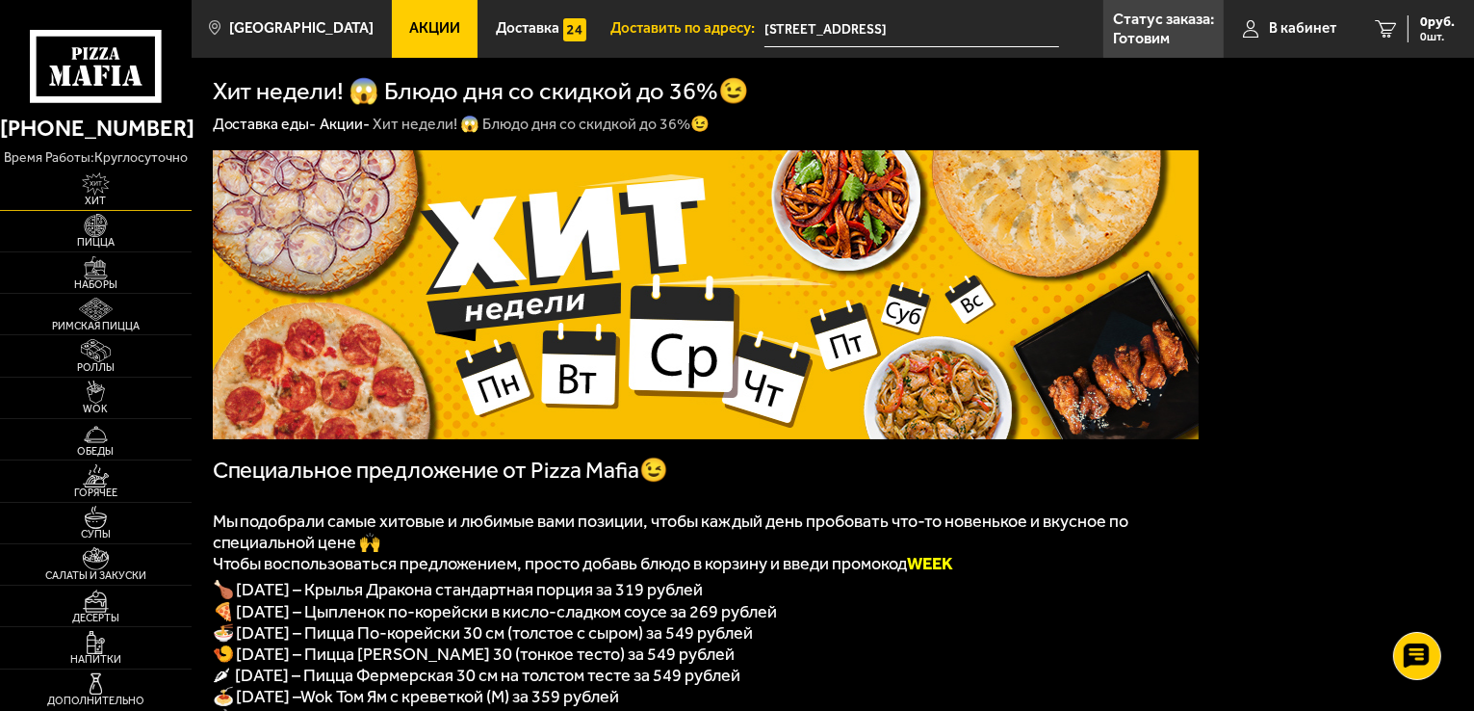
click at [100, 188] on img at bounding box center [95, 183] width 59 height 23
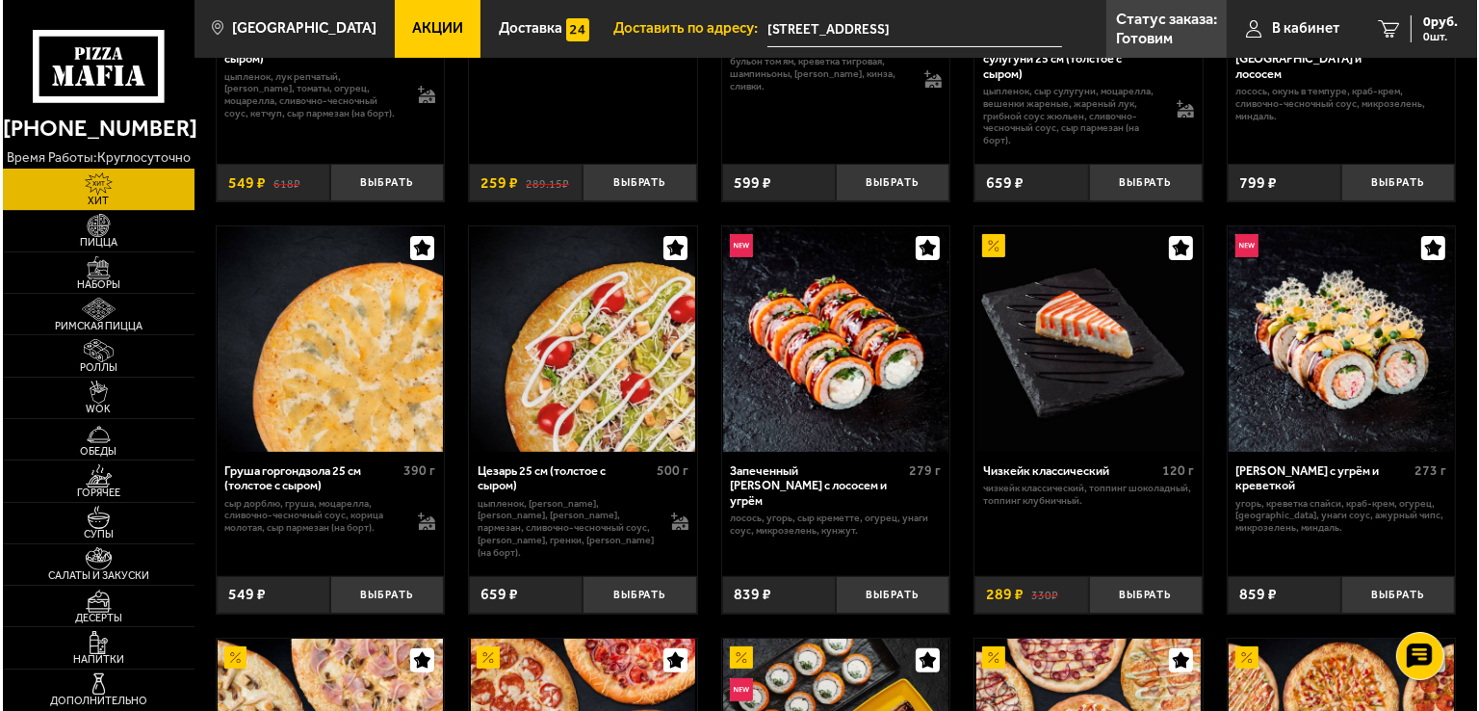
scroll to position [385, 0]
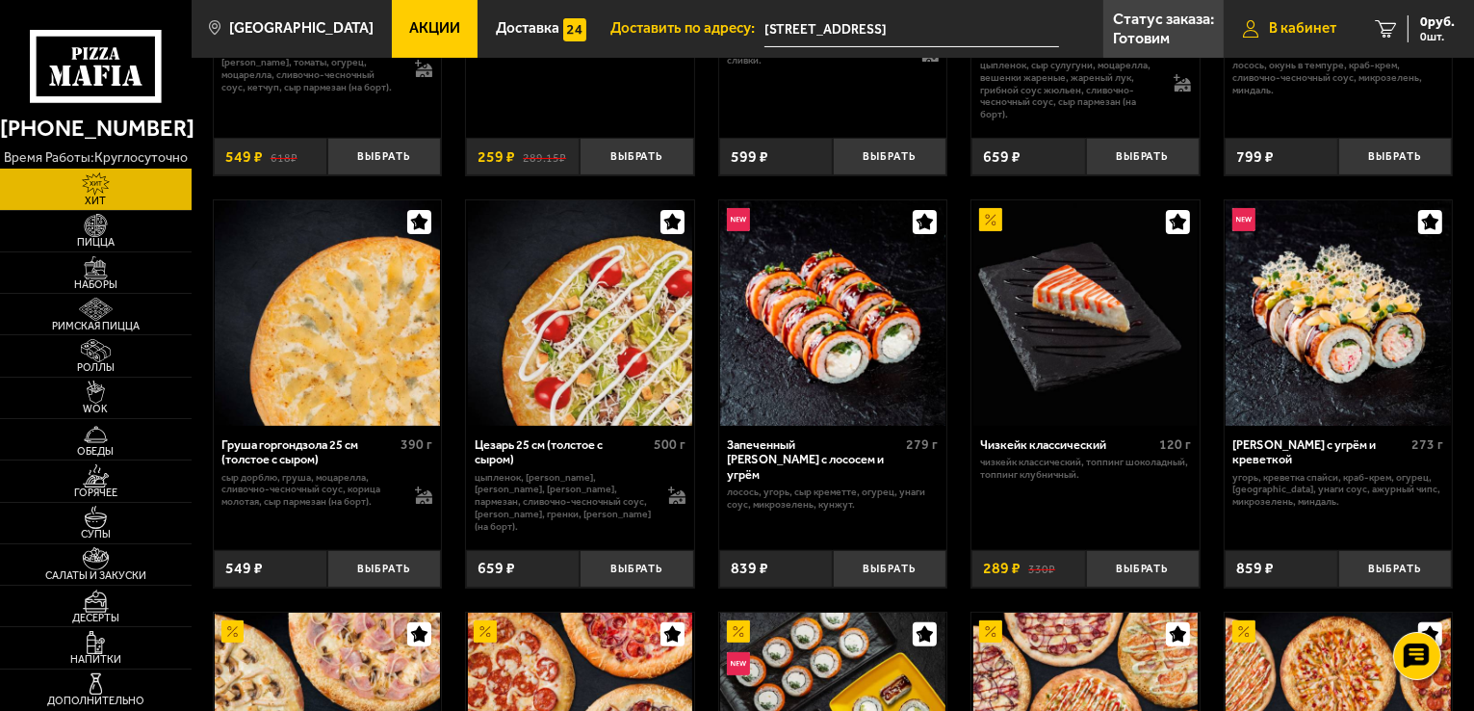
click at [1308, 30] on span "В кабинет" at bounding box center [1302, 28] width 67 height 14
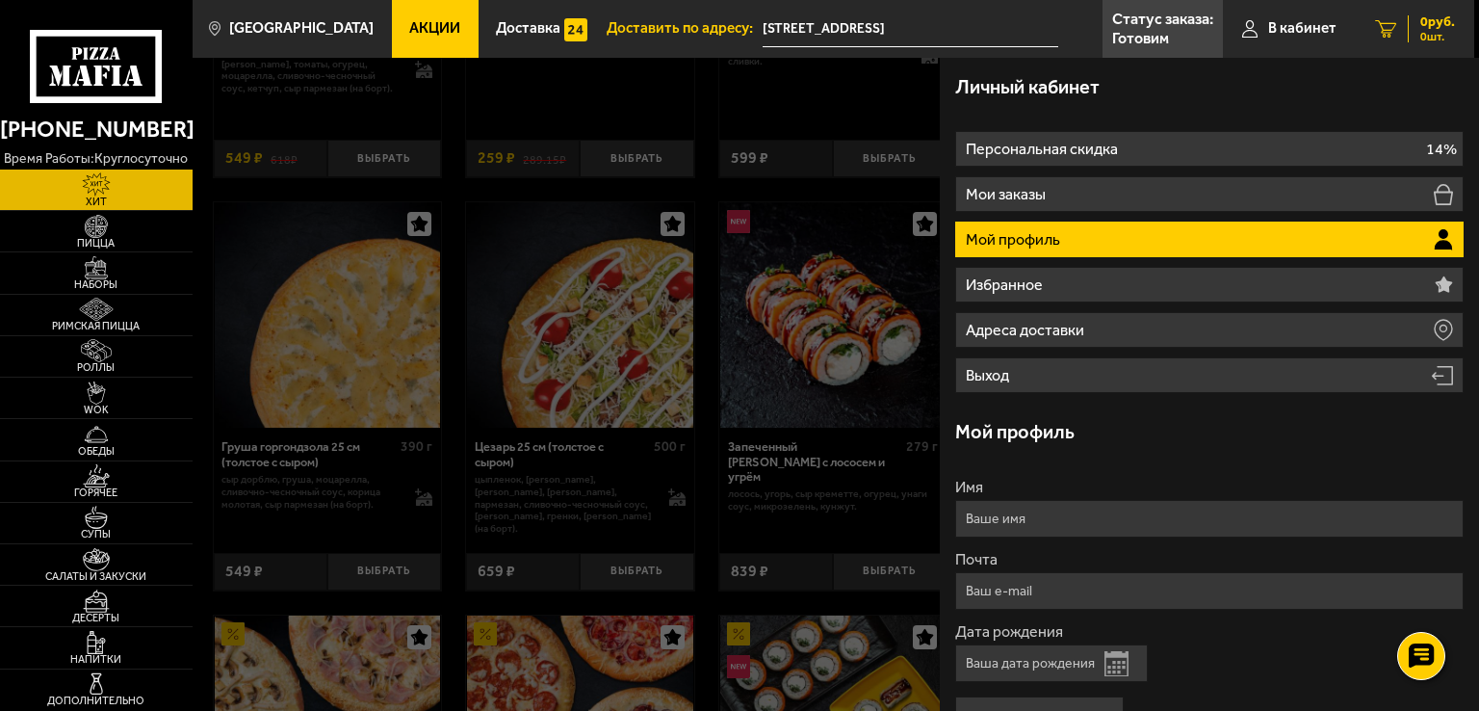
click at [1427, 37] on span "0 шт." at bounding box center [1437, 37] width 35 height 12
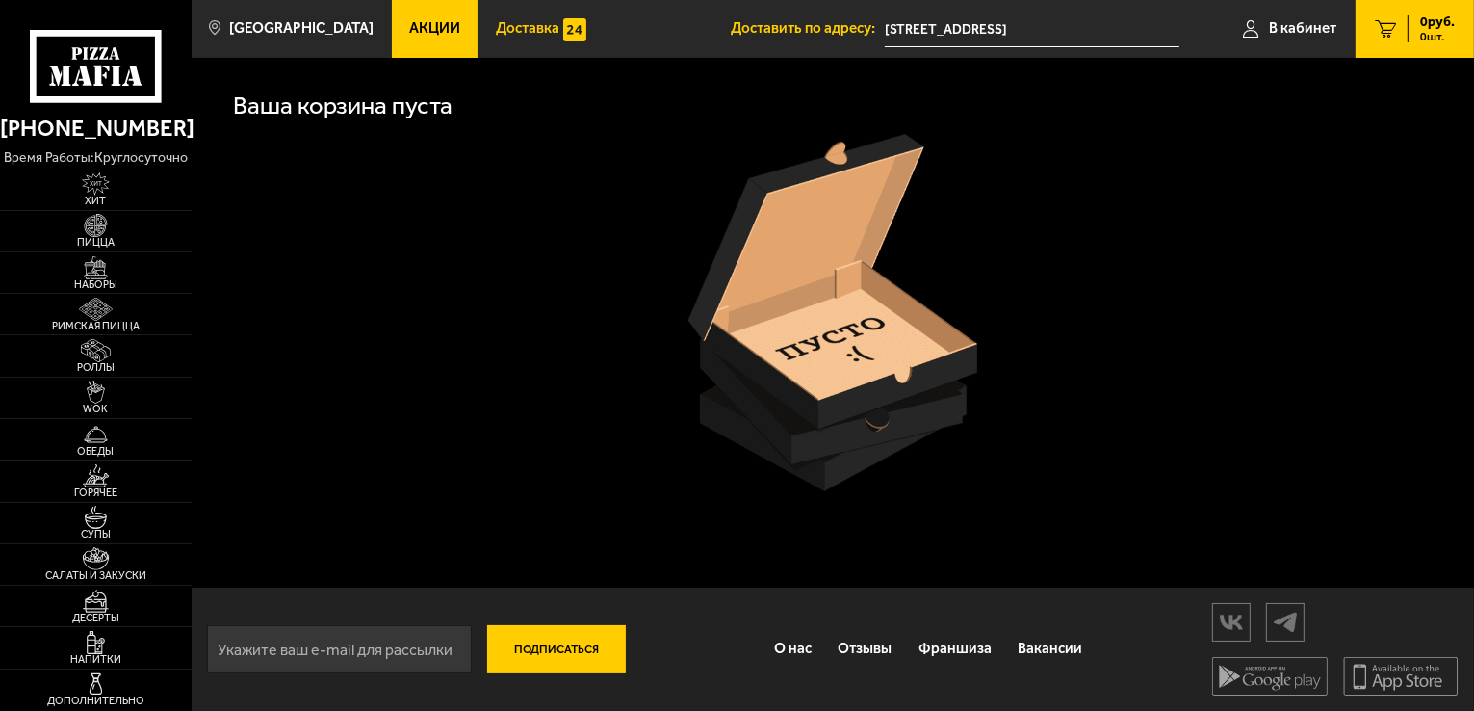
click at [521, 28] on span "Доставка" at bounding box center [528, 28] width 64 height 14
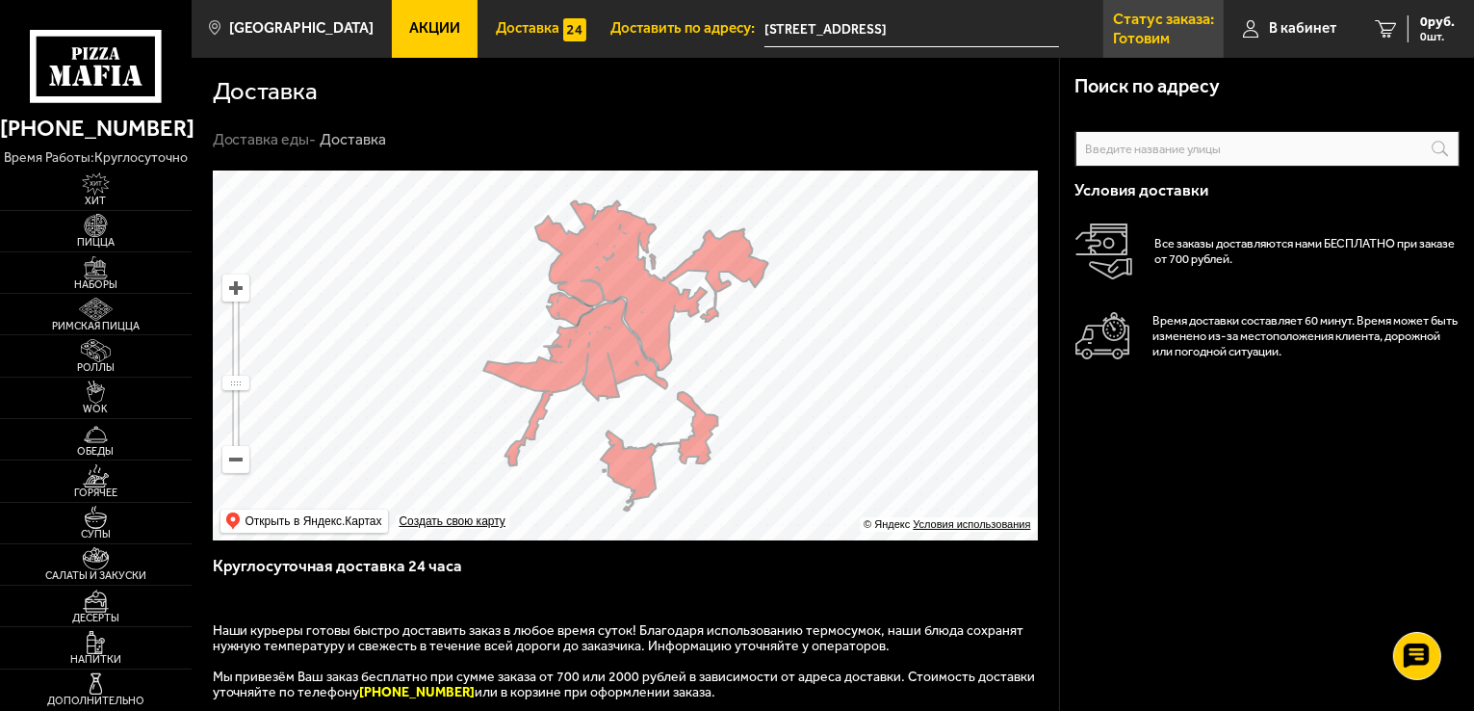
click at [1164, 39] on p "Готовим" at bounding box center [1141, 38] width 57 height 15
